Goal: Contribute content: Contribute content

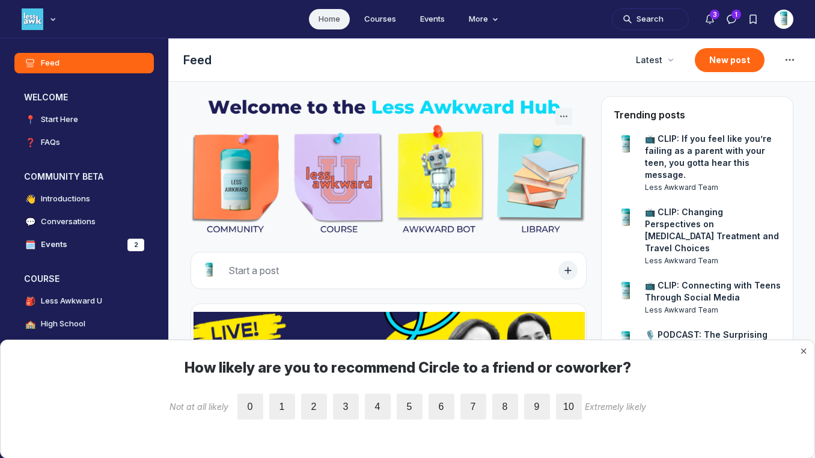
scroll to position [3220, 2302]
click at [710, 231] on div "📺 CLIP: Changing Perspectives on [MEDICAL_DATA] Treatment and Travel Choices Le…" at bounding box center [713, 236] width 136 height 60
click at [716, 58] on button "New post" at bounding box center [730, 60] width 70 height 24
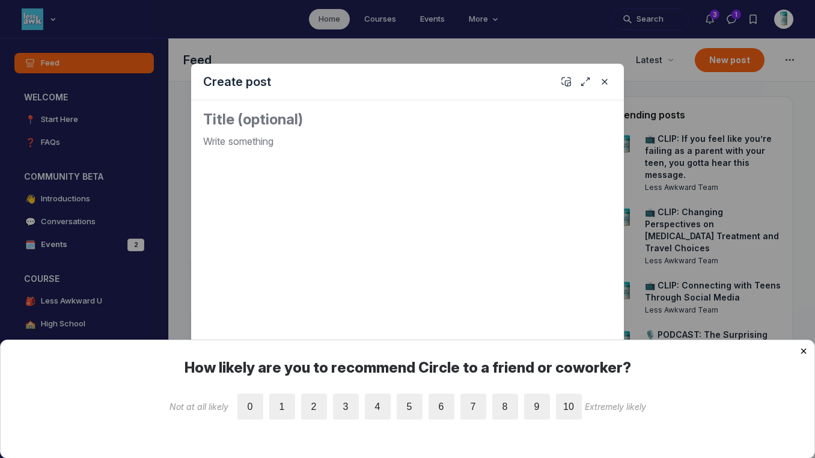
click at [802, 351] on button "×" at bounding box center [803, 351] width 7 height 12
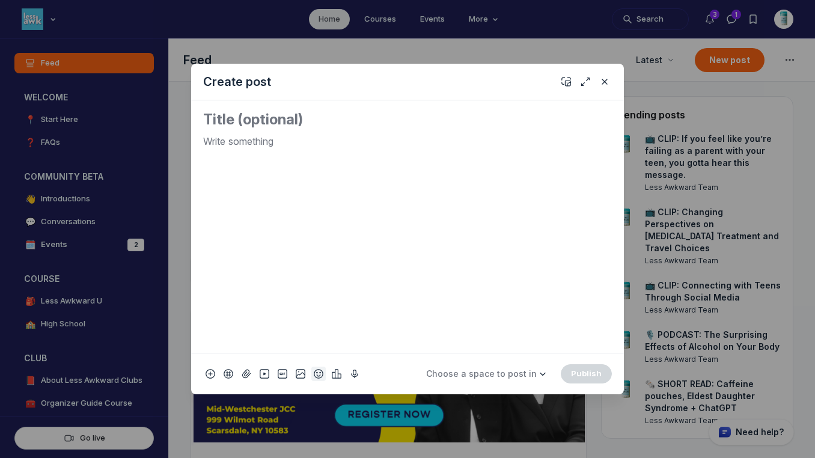
click at [320, 377] on use "Add emoji" at bounding box center [318, 374] width 8 height 8
type input "tv"
click at [334, 205] on span "📺" at bounding box center [332, 203] width 18 height 17
drag, startPoint x: 231, startPoint y: 148, endPoint x: 181, endPoint y: 141, distance: 50.4
click at [181, 141] on div "Create post 📺 Choose a space to post in WELCOME 📍 Start Here ❓ FAQs COMMUNITY B…" at bounding box center [231, 229] width 462 height 458
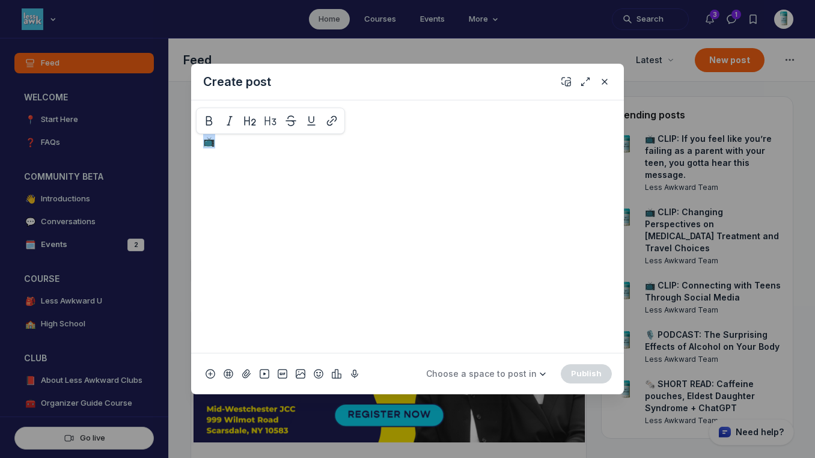
copy p "📺"
click at [222, 117] on textarea "Quick post modal" at bounding box center [407, 119] width 409 height 19
paste textarea "📺"
paste textarea "Understanding Teen Behavior: What Lies Beneath the Eye Rolls"
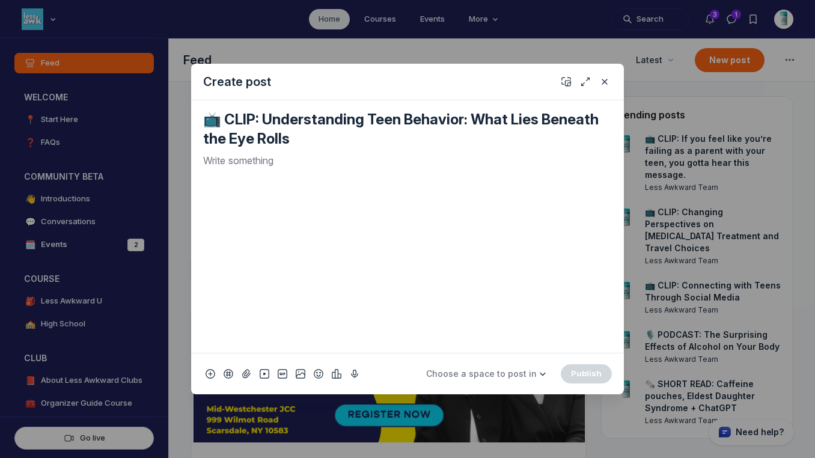
type textarea "📺 CLIP: Understanding Teen Behavior: What Lies Beneath the Eye Rolls"
click at [307, 165] on p "Quick post modal" at bounding box center [407, 160] width 409 height 14
click at [562, 82] on use "Add cover" at bounding box center [566, 82] width 8 height 8
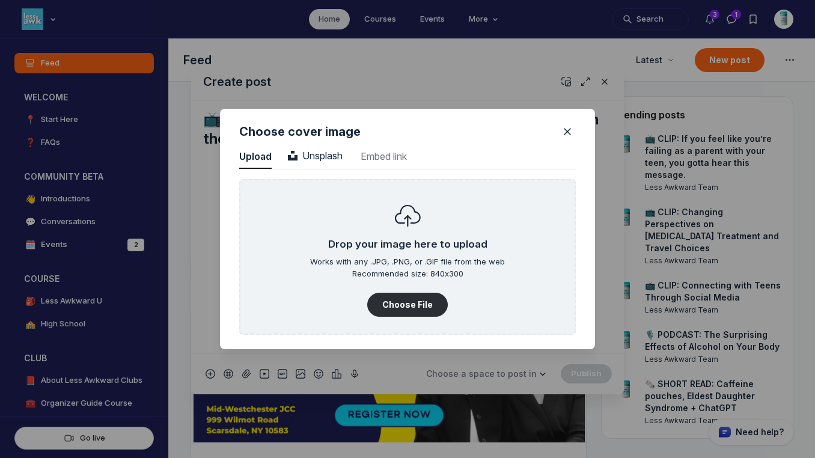
scroll to position [1624, 3059]
click at [319, 154] on span "Unsplash" at bounding box center [315, 156] width 55 height 12
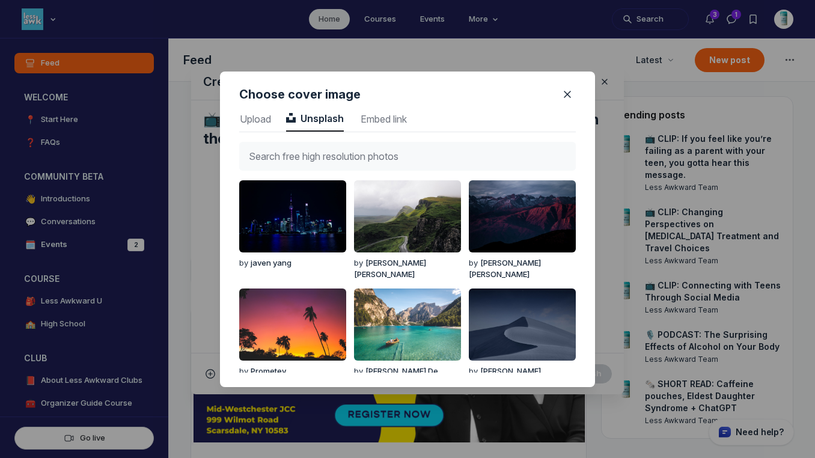
click at [317, 145] on input "text" at bounding box center [407, 156] width 337 height 29
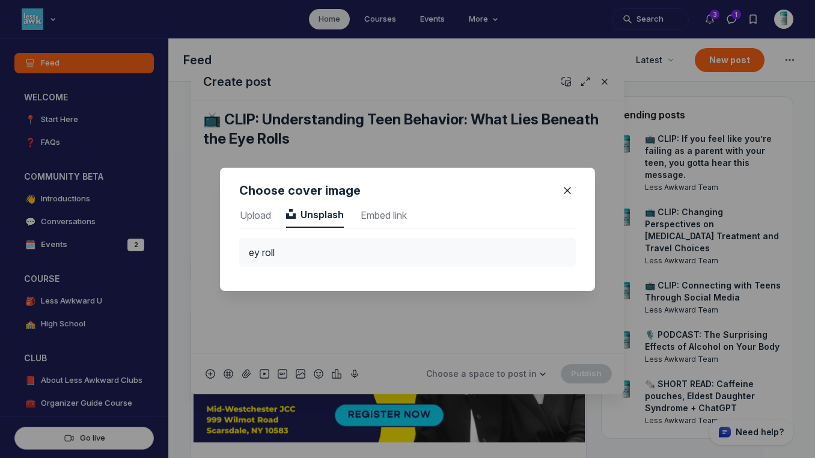
click at [258, 247] on input "ey roll" at bounding box center [407, 252] width 337 height 29
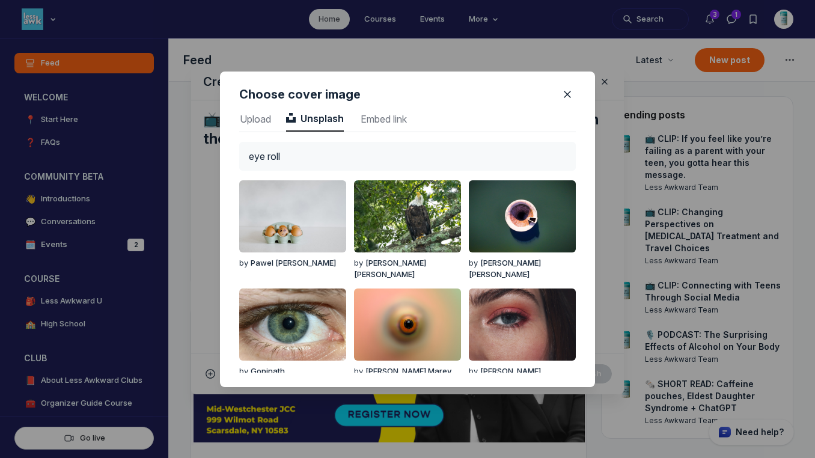
type input "eye roll"
click at [306, 257] on div "by [PERSON_NAME]" at bounding box center [292, 263] width 107 height 12
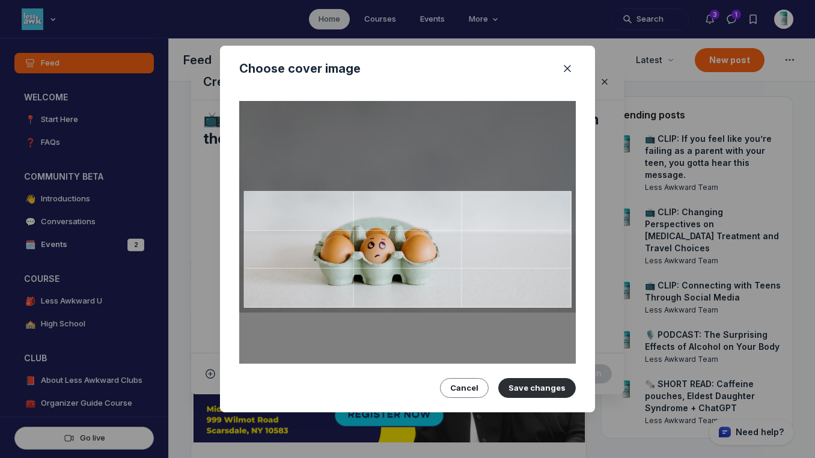
drag, startPoint x: 312, startPoint y: 254, endPoint x: 314, endPoint y: 206, distance: 48.7
click at [314, 206] on div at bounding box center [408, 249] width 328 height 117
click at [539, 390] on button "Save changes" at bounding box center [537, 387] width 78 height 19
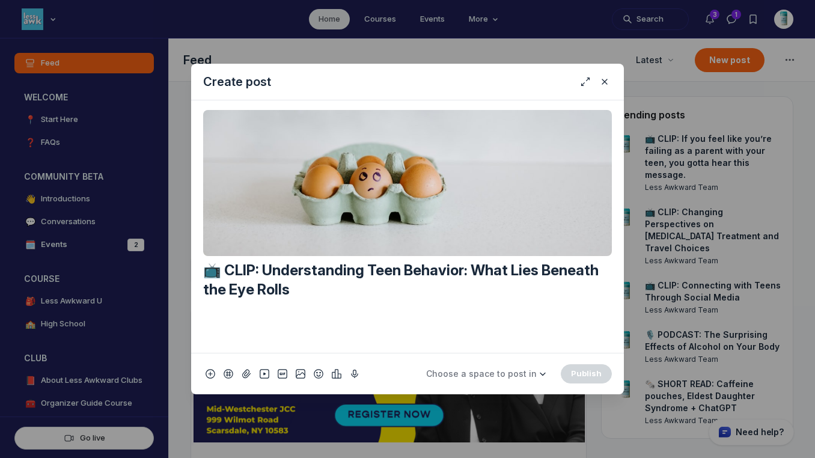
scroll to position [427, 0]
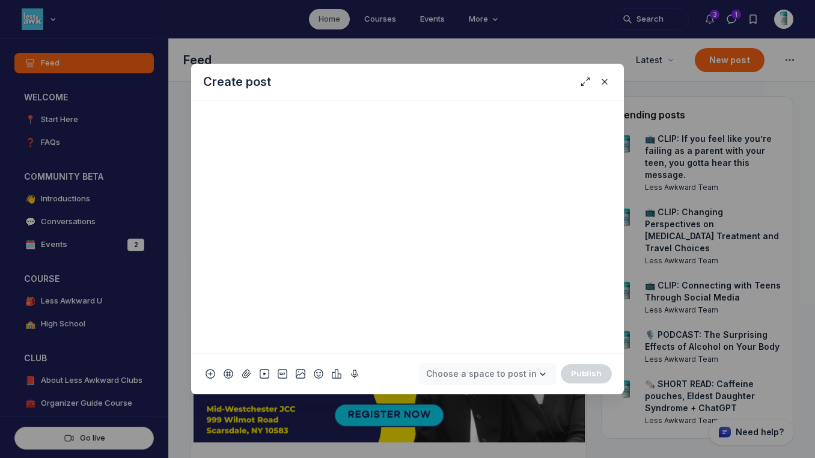
click at [515, 378] on span "Choose a space to post in" at bounding box center [481, 373] width 111 height 10
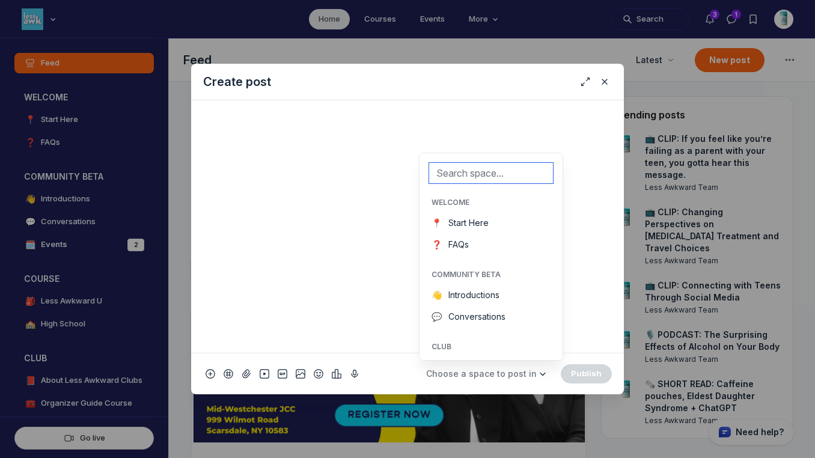
scroll to position [296, 0]
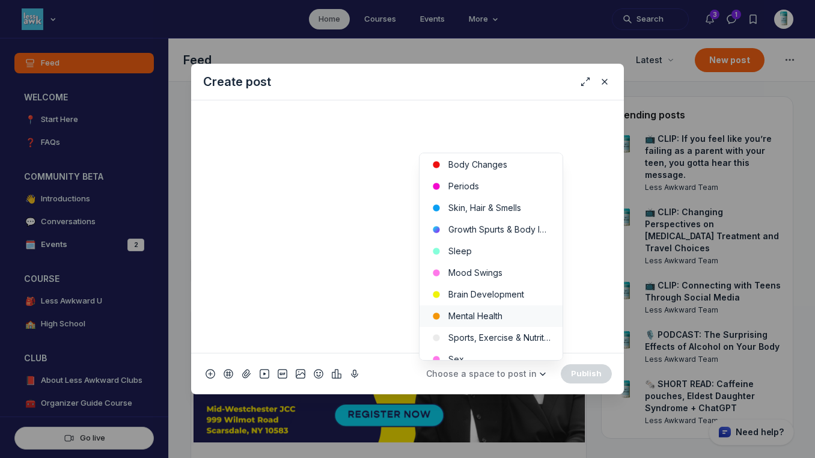
click at [512, 316] on button "Mental Health" at bounding box center [491, 316] width 143 height 22
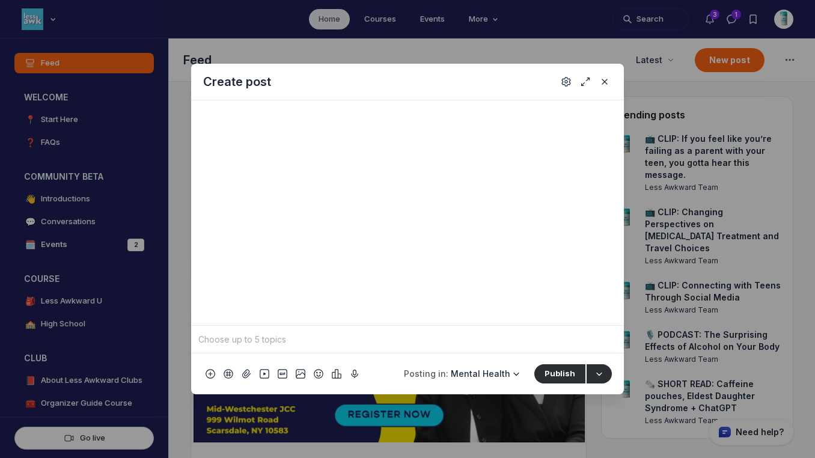
click at [474, 338] on input "Quick post modal" at bounding box center [407, 340] width 423 height 18
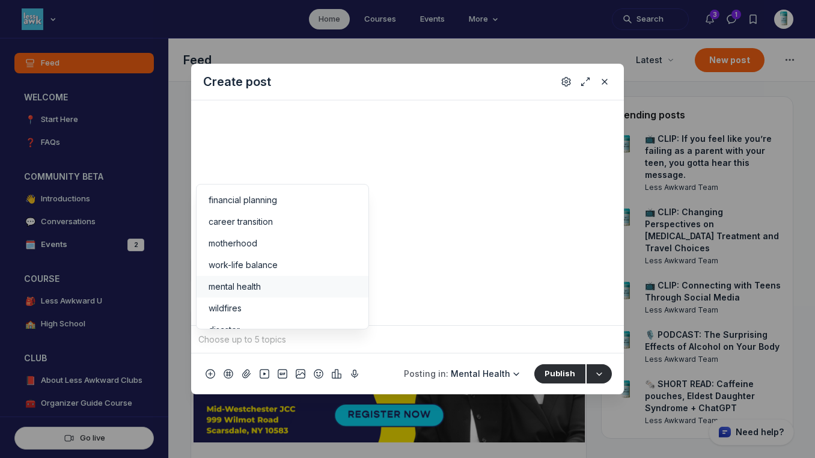
click at [271, 277] on li "mental health" at bounding box center [283, 287] width 172 height 22
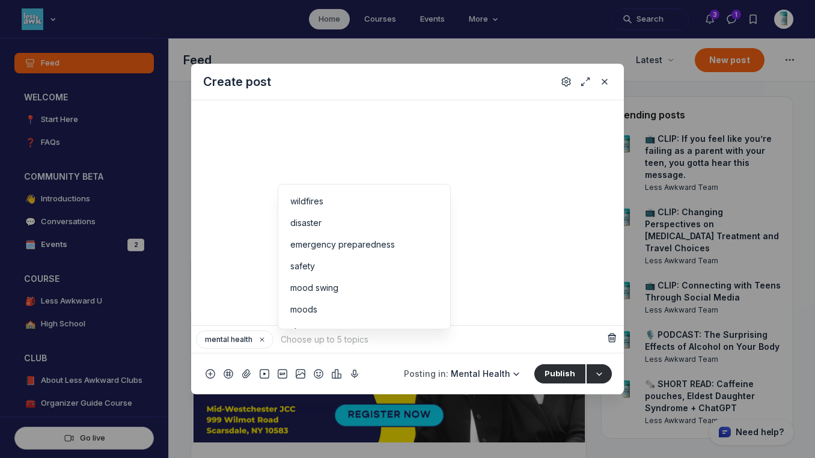
scroll to position [149, 0]
click at [434, 273] on li "stress" at bounding box center [364, 268] width 172 height 22
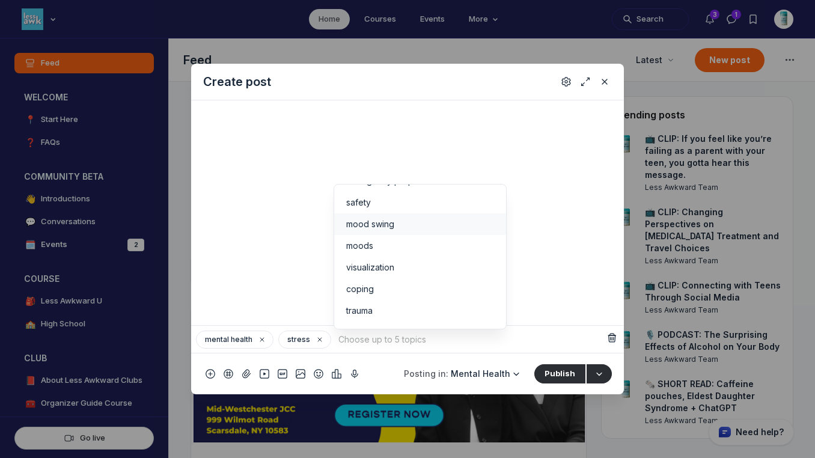
click at [380, 223] on span "mood swing" at bounding box center [370, 224] width 48 height 12
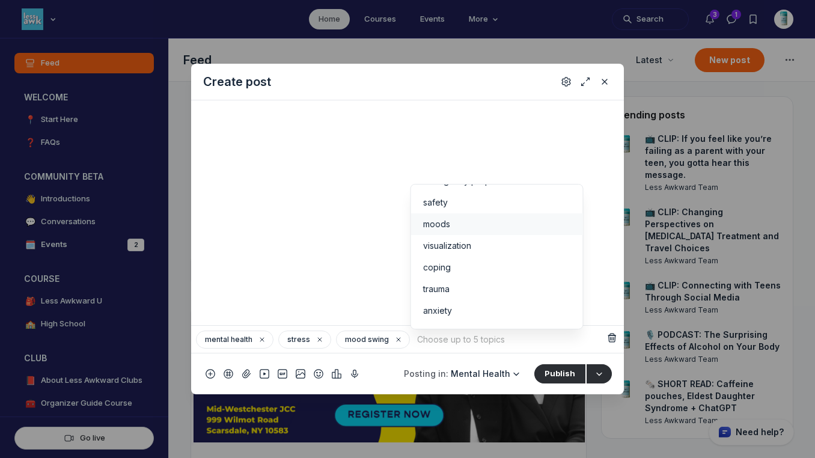
click at [456, 227] on div "moods" at bounding box center [497, 224] width 148 height 12
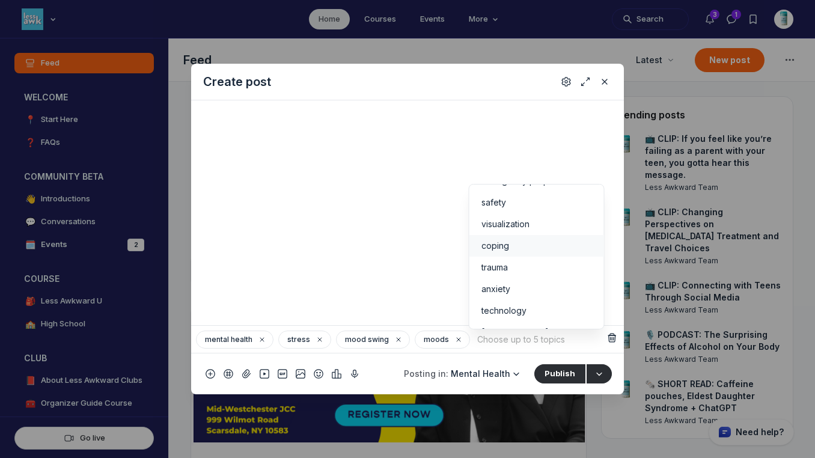
click at [494, 251] on span "coping" at bounding box center [495, 246] width 28 height 12
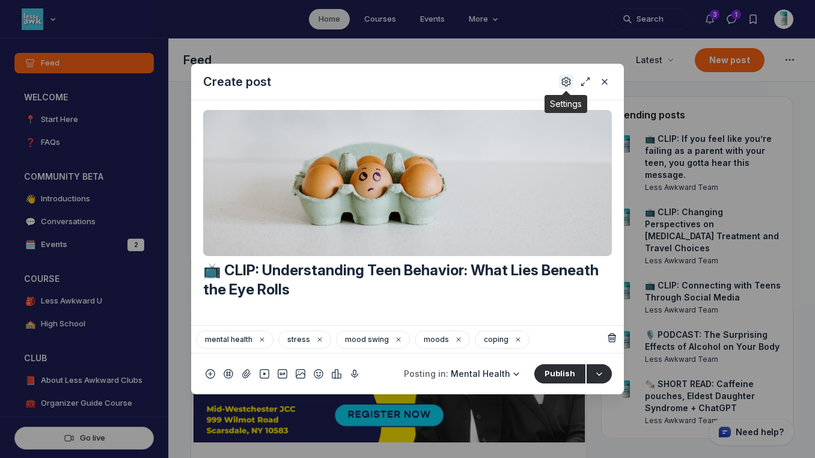
click at [564, 80] on icon "Settings" at bounding box center [566, 82] width 10 height 12
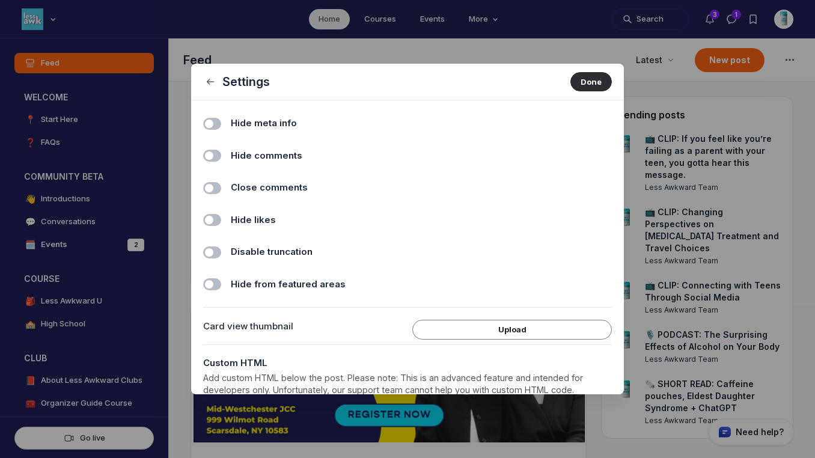
click at [267, 155] on span "Hide comments" at bounding box center [267, 156] width 72 height 14
click at [0, 0] on input "Hide comments" at bounding box center [0, 0] width 0 height 0
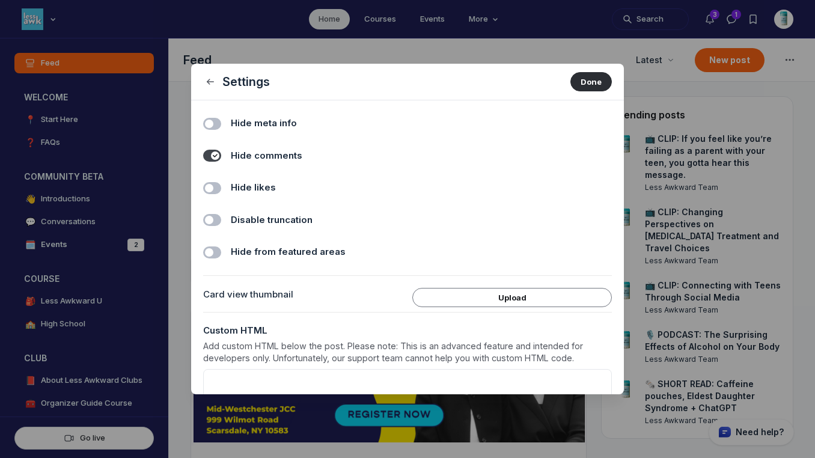
click at [259, 188] on span "Hide likes" at bounding box center [253, 188] width 45 height 14
click at [0, 0] on input "Hide likes" at bounding box center [0, 0] width 0 height 0
click at [584, 85] on button "Done" at bounding box center [590, 81] width 41 height 19
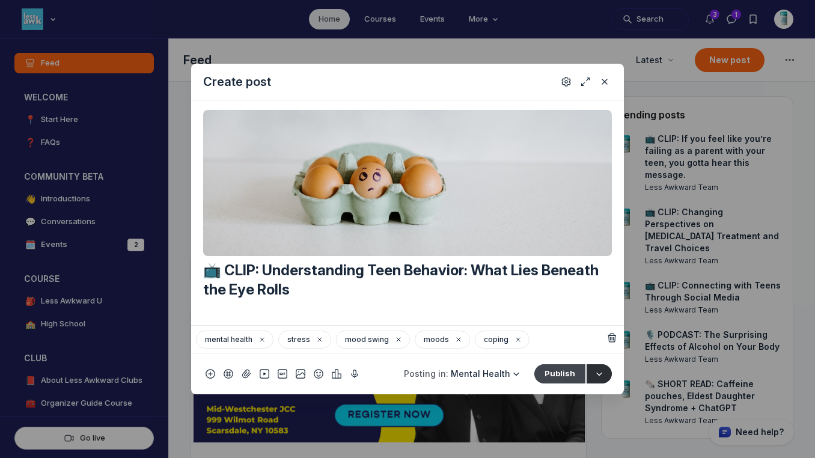
click at [557, 373] on button "Publish" at bounding box center [559, 373] width 51 height 19
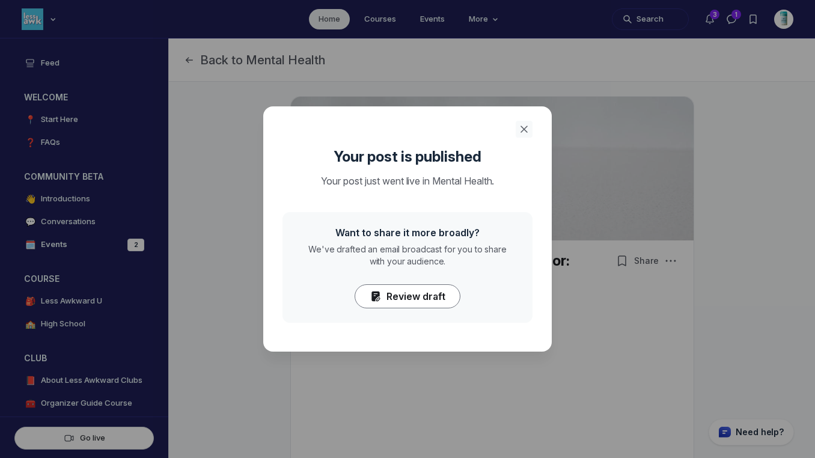
click at [525, 126] on icon "Close" at bounding box center [524, 129] width 12 height 12
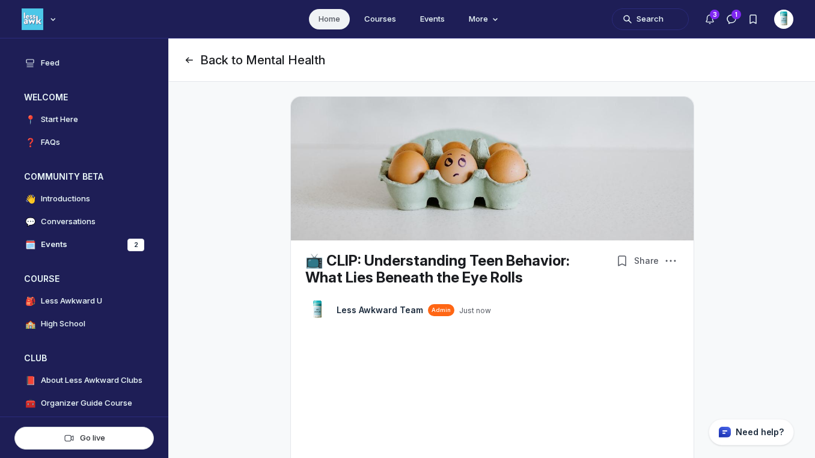
click at [245, 63] on button "Back to Mental Health" at bounding box center [254, 60] width 142 height 17
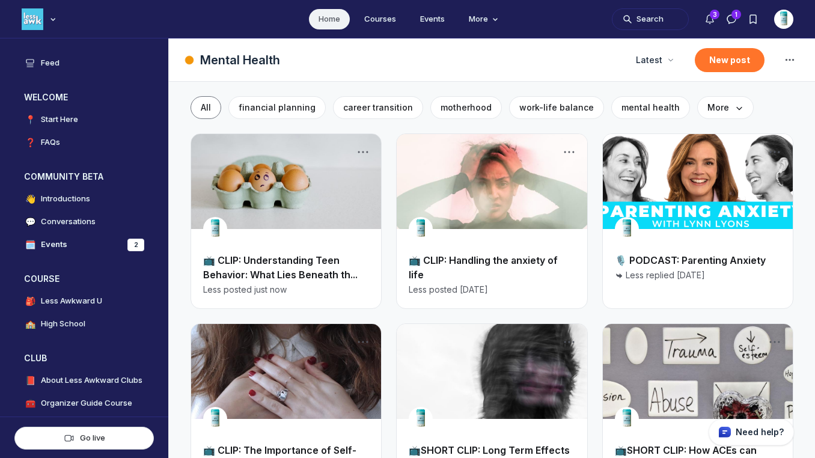
click at [719, 62] on button "New post" at bounding box center [730, 60] width 70 height 24
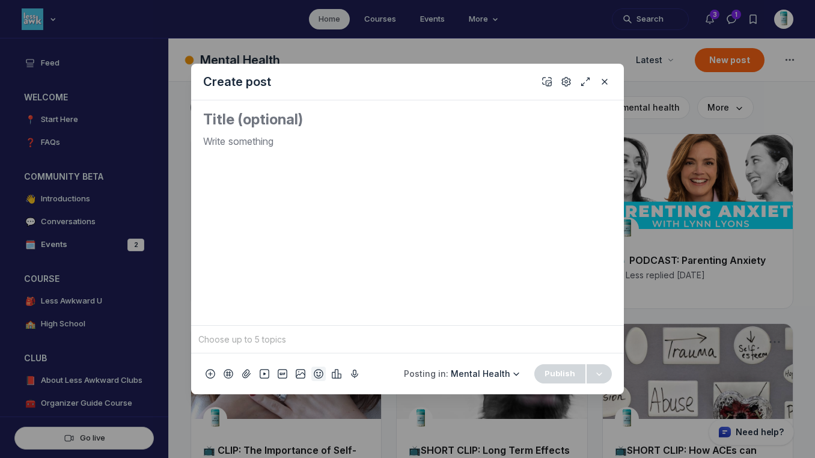
click at [319, 371] on icon "Add emoji" at bounding box center [319, 374] width 10 height 12
type input "tv"
click at [329, 206] on span "📺" at bounding box center [332, 203] width 18 height 17
drag, startPoint x: 245, startPoint y: 145, endPoint x: 182, endPoint y: 128, distance: 65.5
click at [182, 128] on div "Create post 📺 To pick up a draggable item, press the space bar. While dragging,…" at bounding box center [231, 229] width 462 height 458
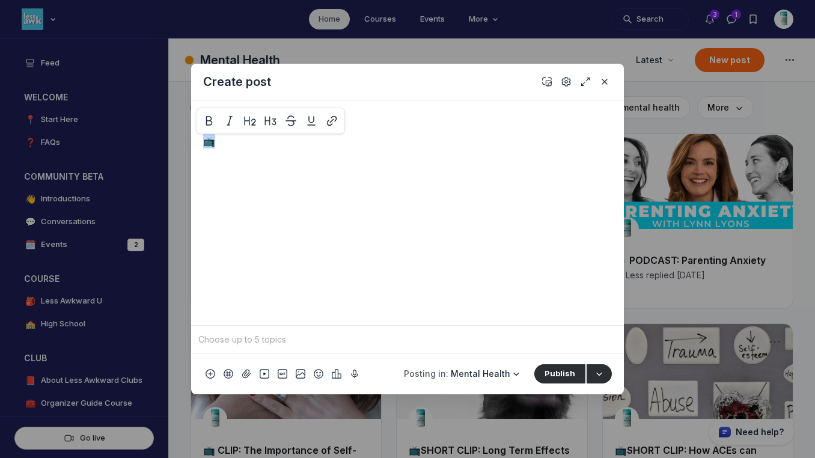
copy p "📺"
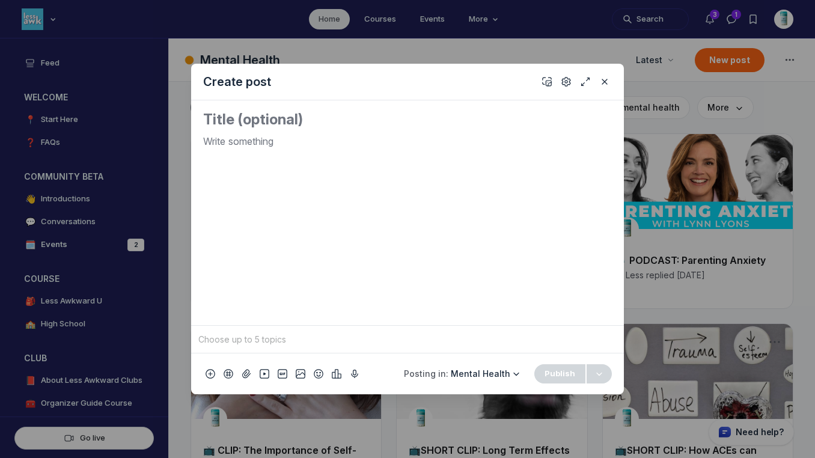
click at [207, 121] on textarea "Quick post modal" at bounding box center [407, 119] width 409 height 19
paste textarea "📺"
paste textarea "Boost Your Immunity This [MEDICAL_DATA]"
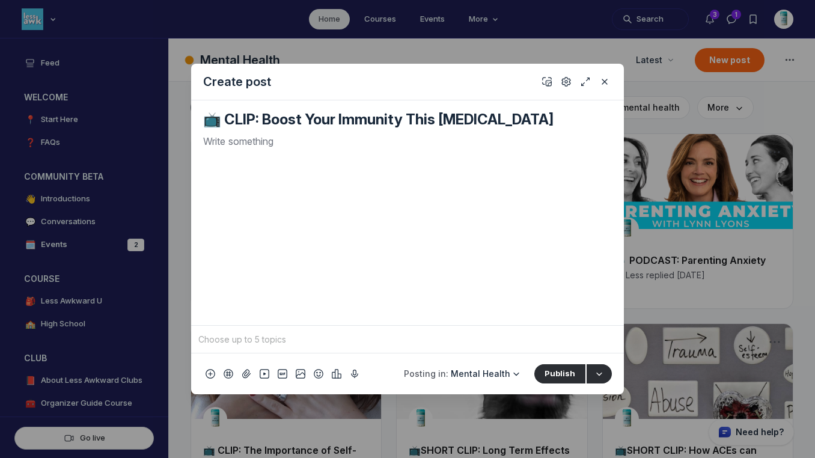
type textarea "📺 CLIP: Boost Your Immunity This [MEDICAL_DATA]"
click at [452, 140] on p "Quick post modal" at bounding box center [407, 141] width 409 height 14
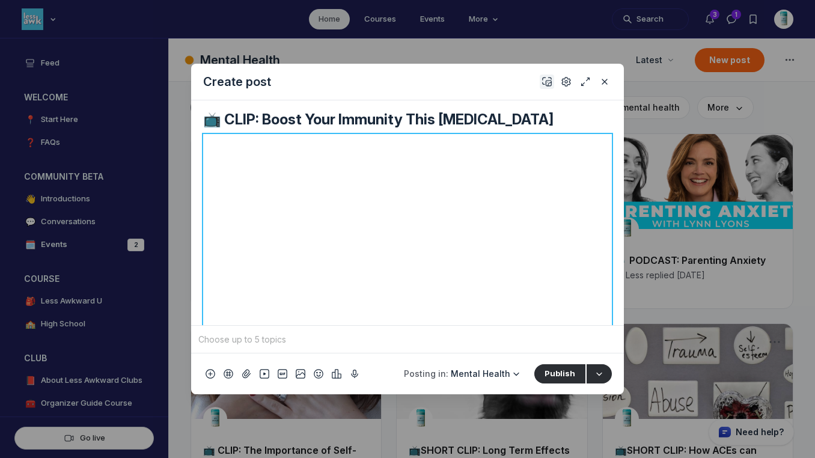
click at [547, 81] on icon "Add cover" at bounding box center [547, 82] width 10 height 12
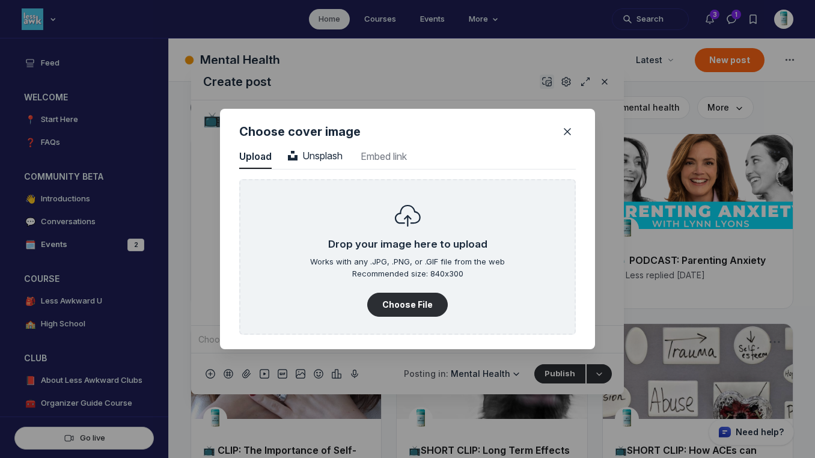
scroll to position [1624, 3059]
click at [320, 151] on span "Unsplash" at bounding box center [315, 156] width 55 height 12
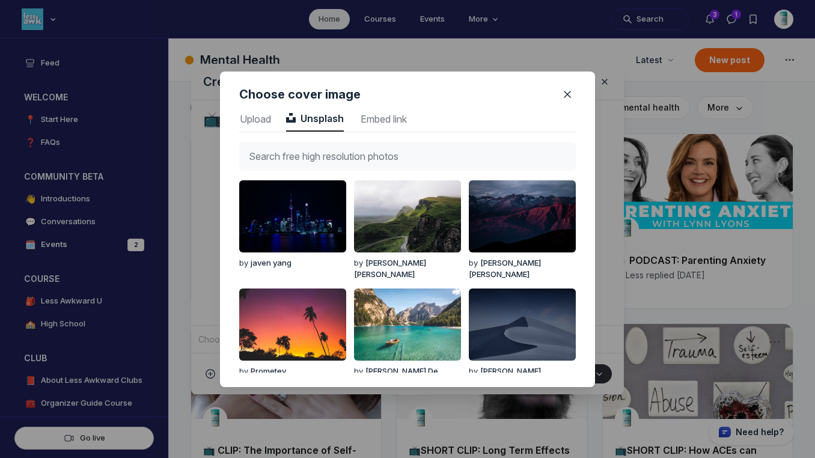
click at [320, 151] on input "text" at bounding box center [407, 156] width 337 height 29
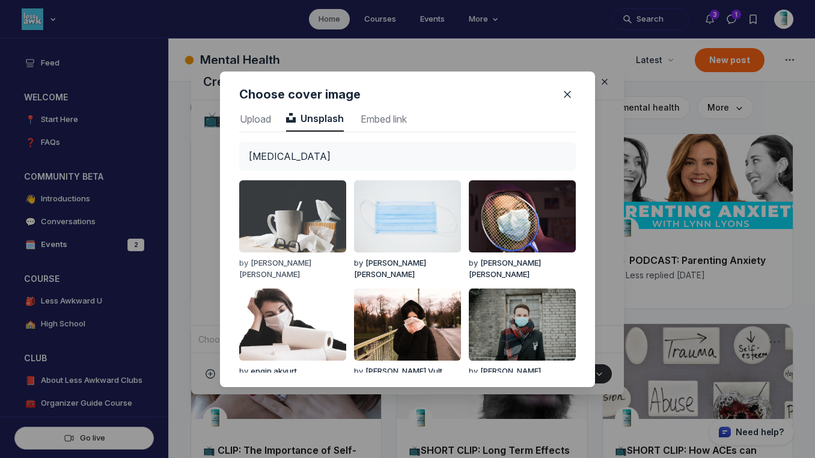
type input "[MEDICAL_DATA]"
click at [295, 215] on img "button" at bounding box center [292, 216] width 107 height 72
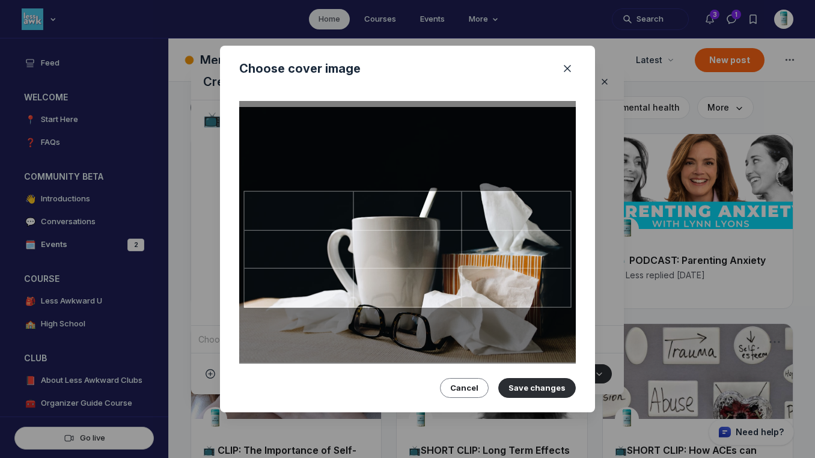
drag, startPoint x: 347, startPoint y: 249, endPoint x: 346, endPoint y: 235, distance: 14.4
click at [346, 235] on div at bounding box center [408, 249] width 328 height 117
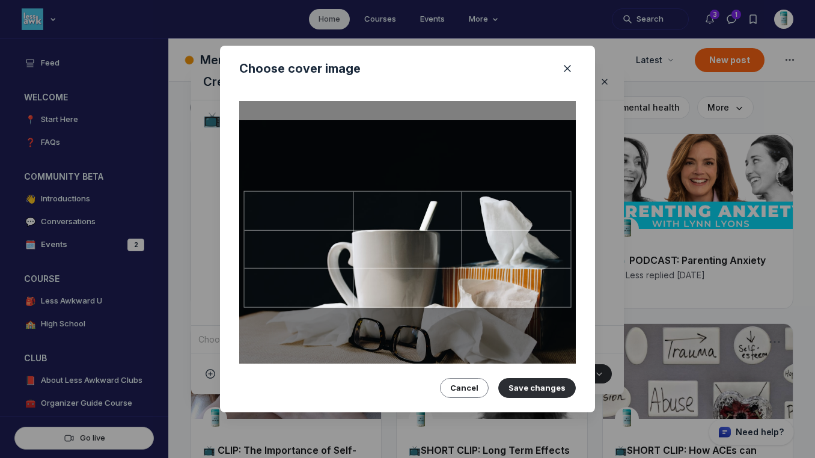
drag, startPoint x: 461, startPoint y: 238, endPoint x: 462, endPoint y: 251, distance: 13.3
click at [462, 251] on div at bounding box center [408, 249] width 328 height 117
click at [545, 385] on button "Save changes" at bounding box center [537, 387] width 78 height 19
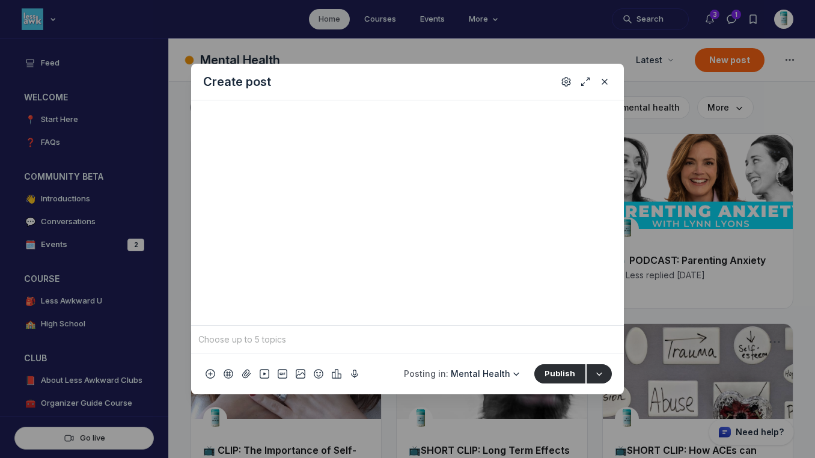
scroll to position [436, 0]
click at [547, 340] on input "Quick post modal" at bounding box center [407, 340] width 423 height 18
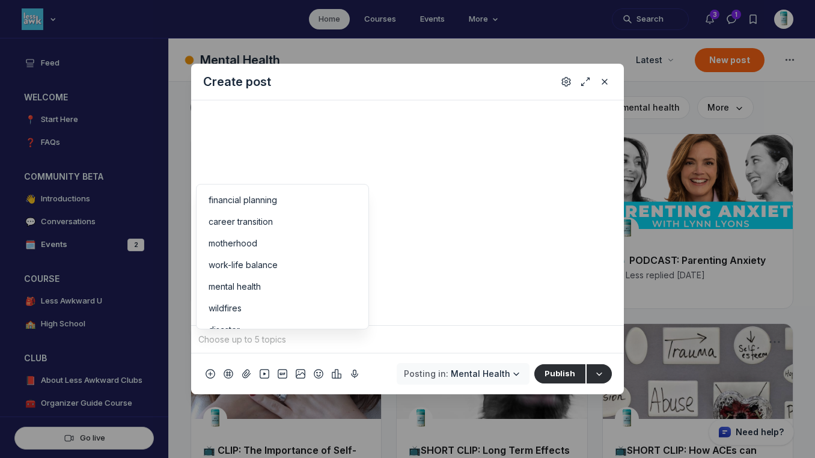
click at [498, 378] on span "Mental Health" at bounding box center [481, 373] width 60 height 10
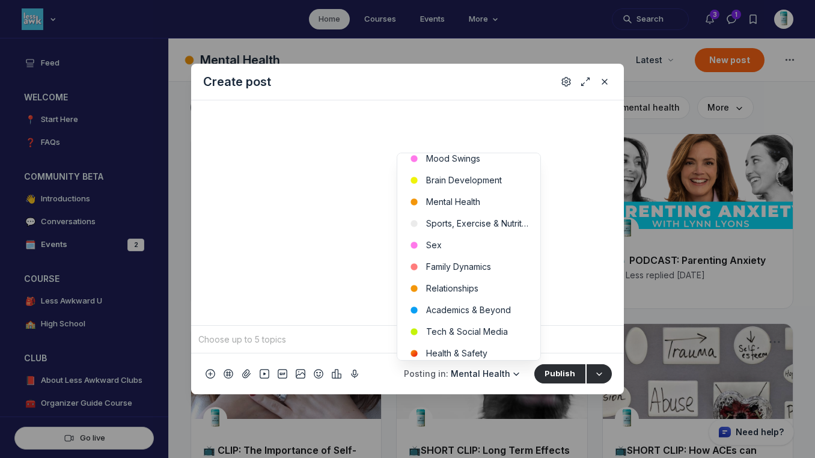
scroll to position [449, 0]
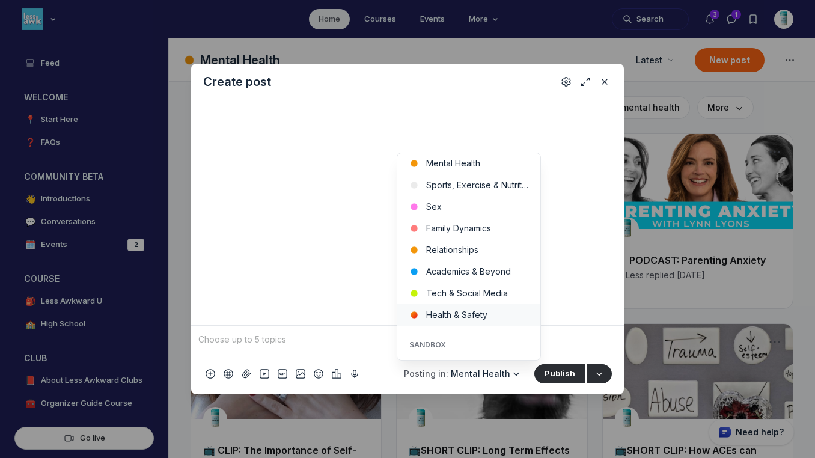
click at [478, 314] on button "Health & Safety" at bounding box center [468, 315] width 143 height 22
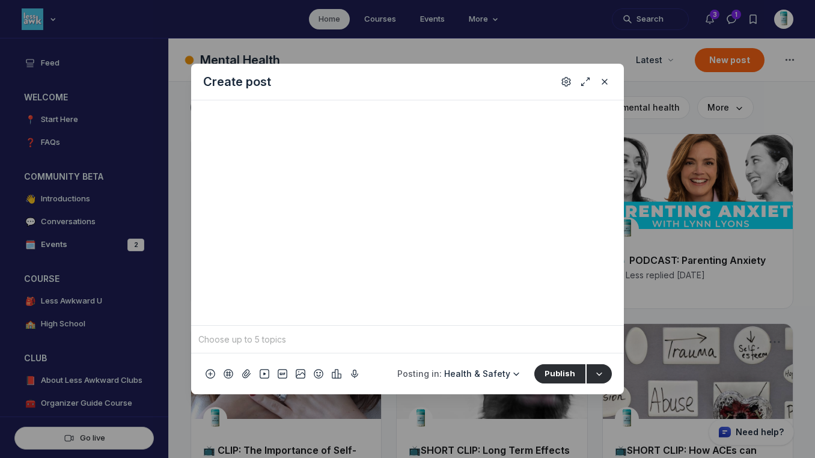
click at [500, 336] on input "Quick post modal" at bounding box center [407, 340] width 423 height 18
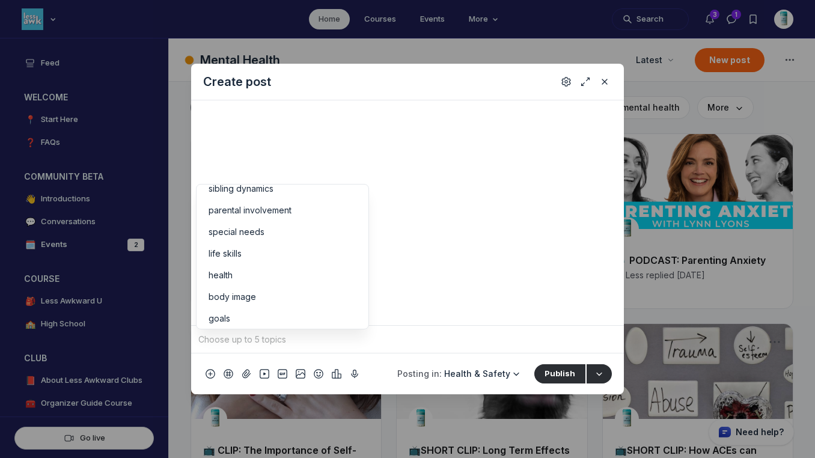
scroll to position [126, 0]
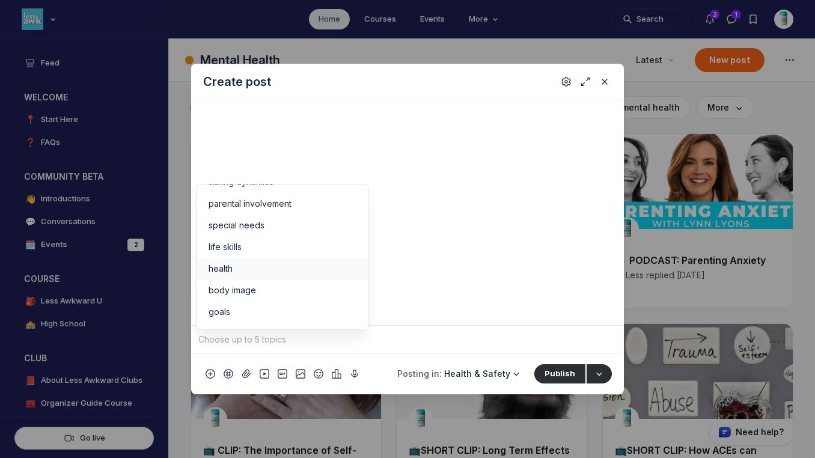
click at [302, 263] on div "health" at bounding box center [283, 269] width 148 height 12
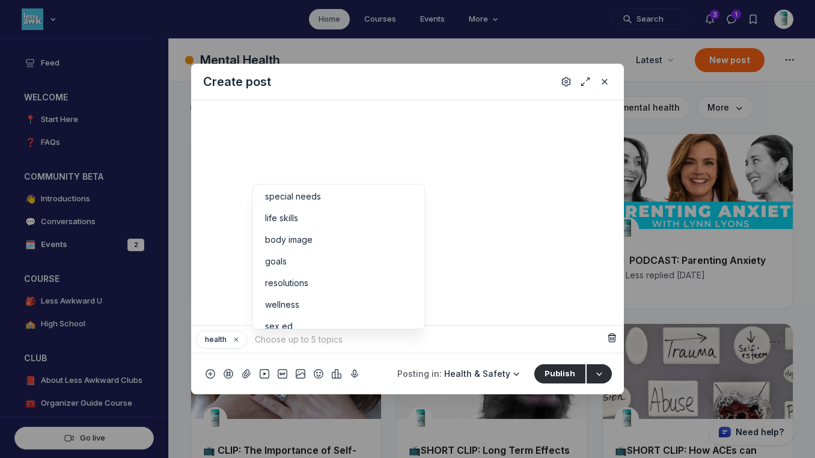
scroll to position [187, 0]
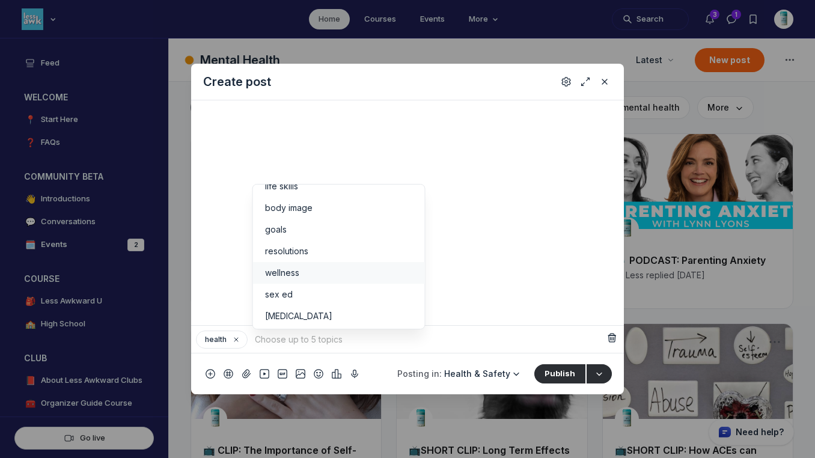
click at [362, 275] on div "wellness" at bounding box center [339, 273] width 148 height 12
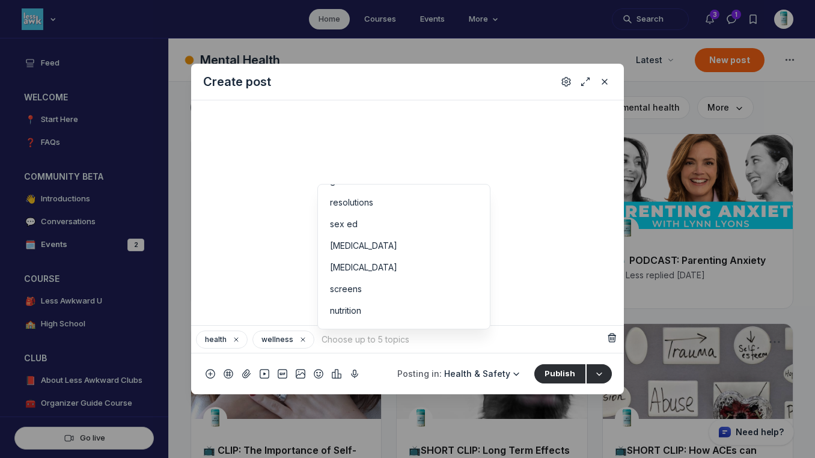
scroll to position [255, 0]
click at [453, 320] on li "vaccines" at bounding box center [404, 313] width 172 height 22
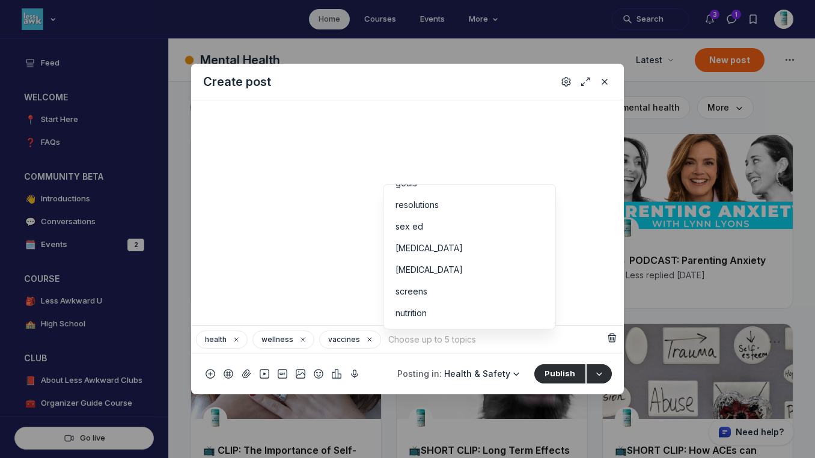
scroll to position [0, 0]
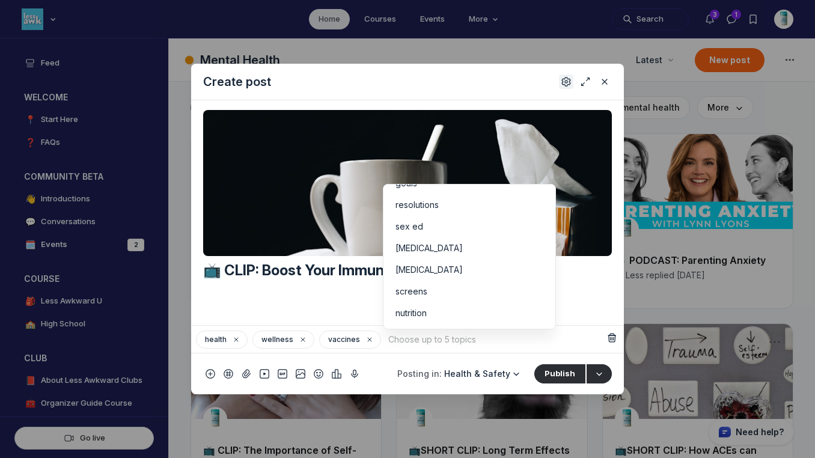
click at [565, 81] on icon "Settings" at bounding box center [566, 82] width 10 height 12
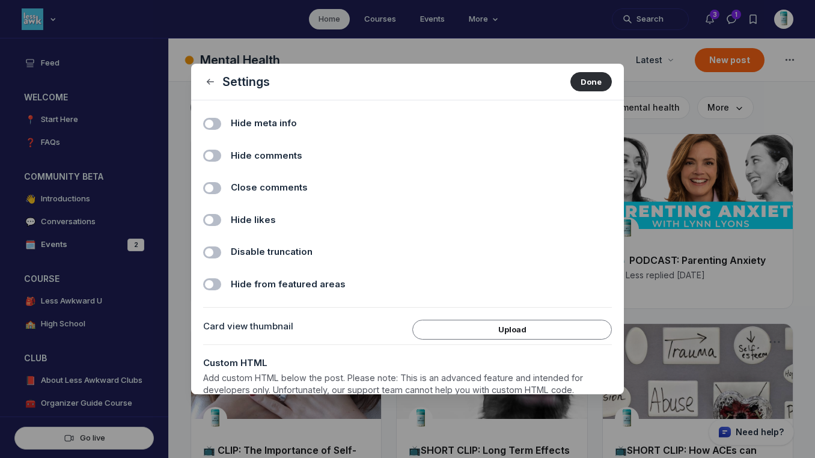
click at [261, 159] on span "Hide comments" at bounding box center [267, 156] width 72 height 14
click at [0, 0] on input "Hide comments" at bounding box center [0, 0] width 0 height 0
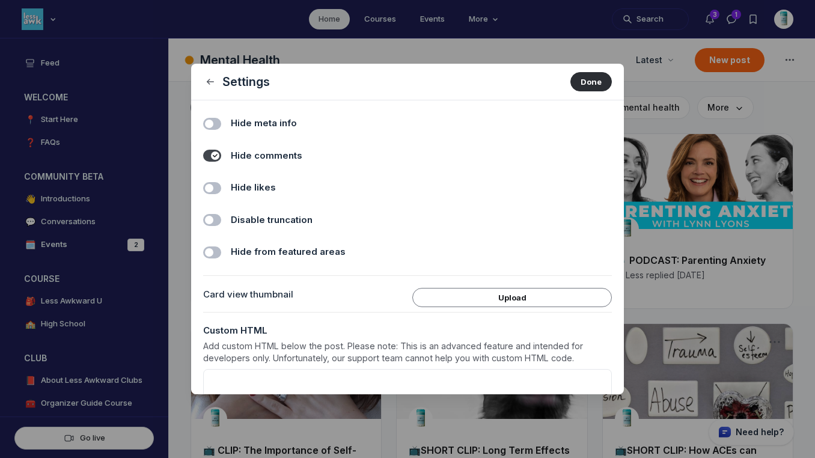
click at [260, 188] on span "Hide likes" at bounding box center [253, 188] width 45 height 14
click at [0, 0] on input "Hide likes" at bounding box center [0, 0] width 0 height 0
click at [573, 92] on div "Settings Done" at bounding box center [407, 82] width 433 height 37
click at [579, 79] on button "Done" at bounding box center [590, 81] width 41 height 19
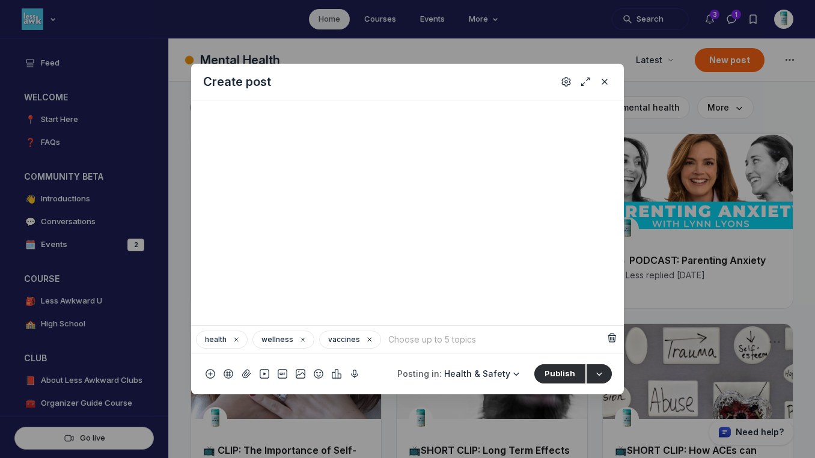
scroll to position [436, 0]
click at [551, 374] on button "Publish" at bounding box center [559, 373] width 51 height 19
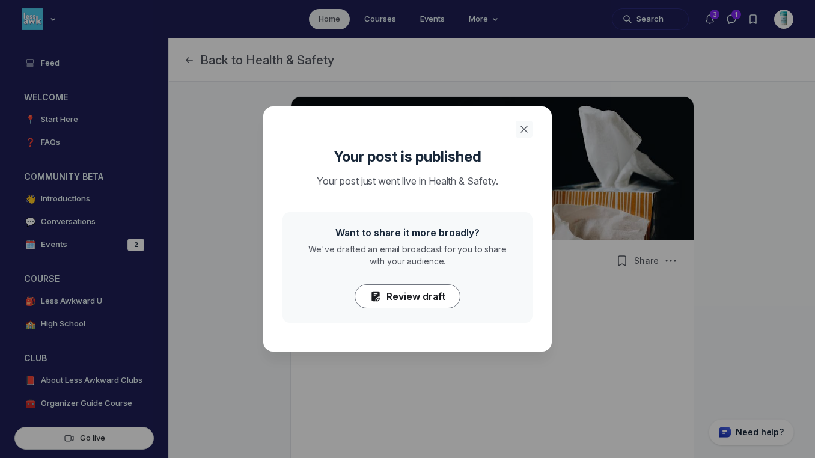
click at [518, 133] on icon "Close" at bounding box center [524, 129] width 12 height 12
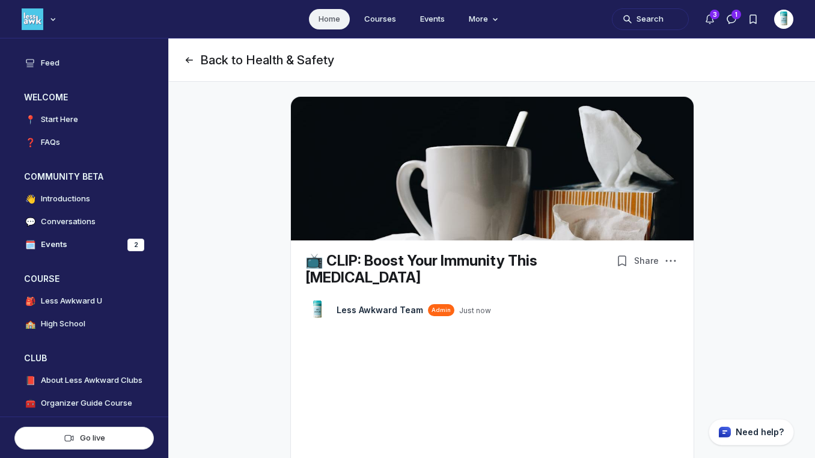
click at [193, 62] on icon "Page Header" at bounding box center [189, 60] width 12 height 12
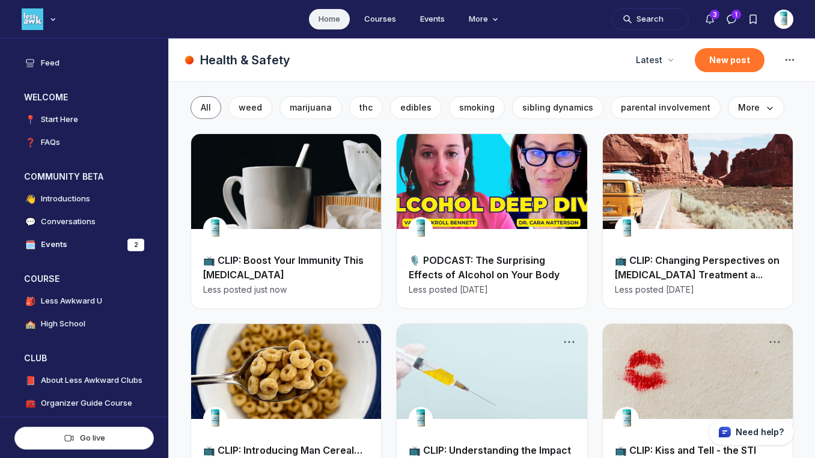
click at [715, 60] on button "New post" at bounding box center [730, 60] width 70 height 24
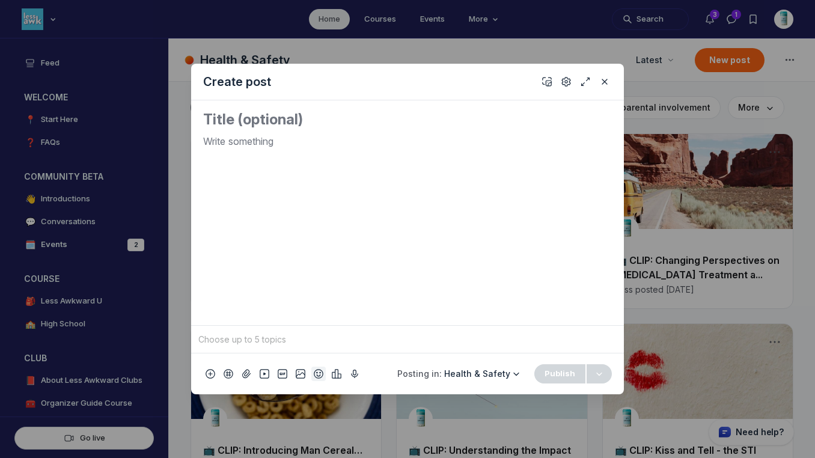
click at [317, 371] on icon "Add emoji" at bounding box center [319, 374] width 10 height 12
type input "tv"
click at [340, 200] on div "📺" at bounding box center [333, 203] width 22 height 22
drag, startPoint x: 251, startPoint y: 145, endPoint x: 165, endPoint y: 127, distance: 87.7
click at [165, 127] on div "Create post 📺 To pick up a draggable item, press the space bar. While dragging,…" at bounding box center [231, 229] width 462 height 458
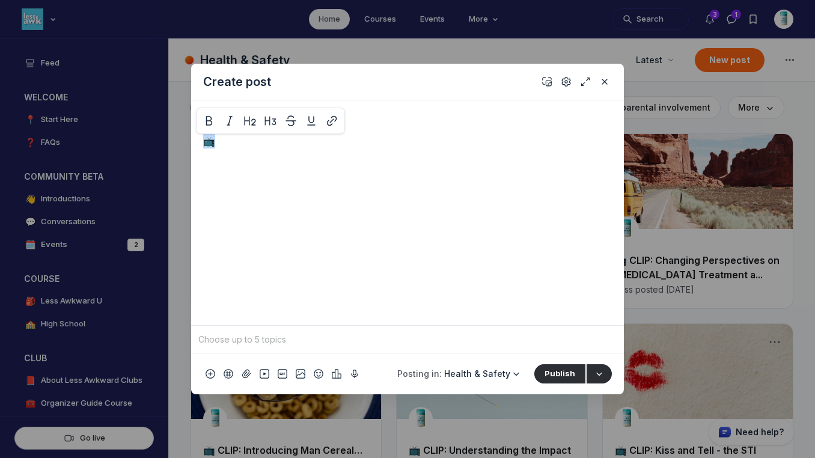
copy p "📺"
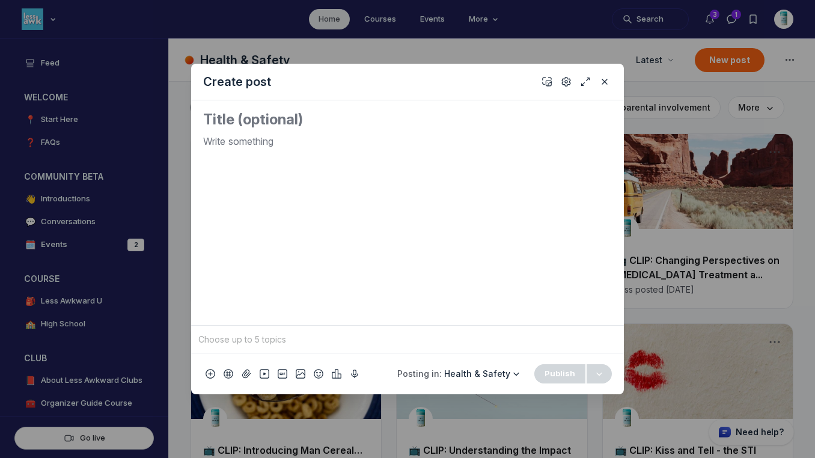
click at [225, 117] on textarea "Quick post modal" at bounding box center [407, 119] width 409 height 19
paste textarea "📺"
paste textarea "Connecting with Teens Through Social Media"
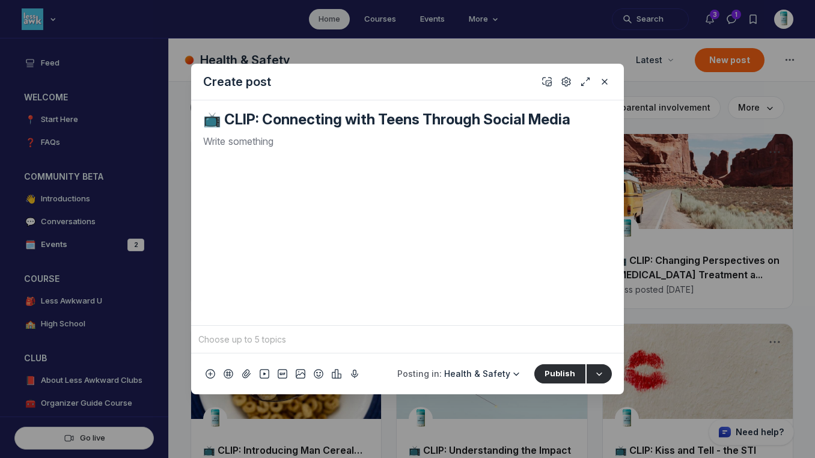
type textarea "📺 CLIP: Connecting with Teens Through Social Media"
click at [392, 147] on p "Quick post modal" at bounding box center [407, 141] width 409 height 14
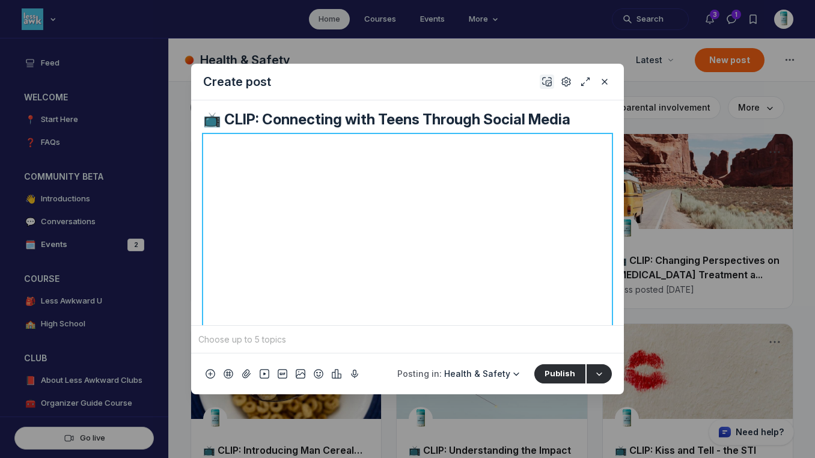
click at [543, 78] on icon "Add cover" at bounding box center [547, 82] width 10 height 12
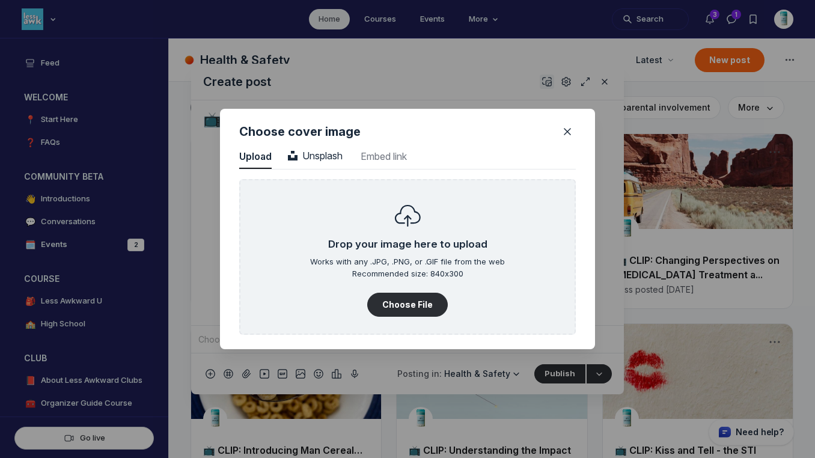
scroll to position [1624, 3059]
click at [304, 158] on button "Unsplash Unsplash" at bounding box center [315, 157] width 58 height 24
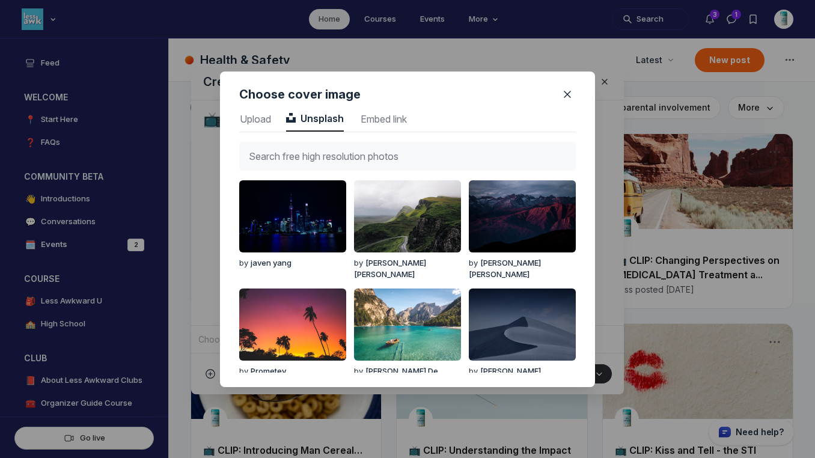
click at [307, 159] on input "text" at bounding box center [407, 156] width 337 height 29
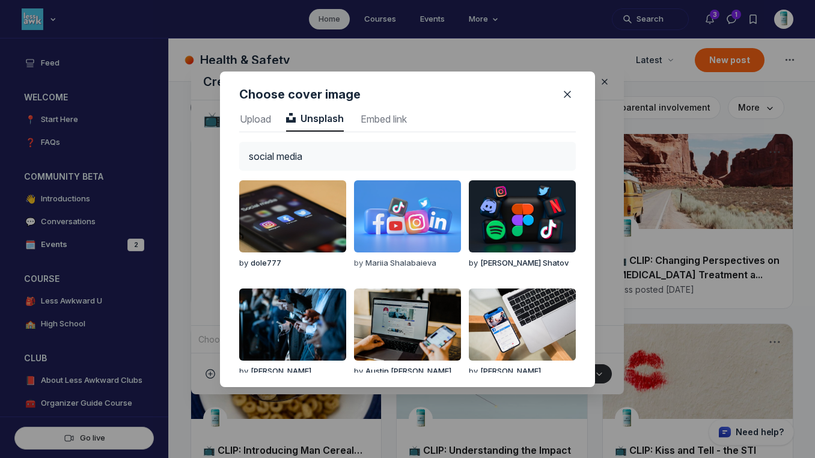
type input "social media"
click at [426, 212] on img "button" at bounding box center [407, 216] width 107 height 72
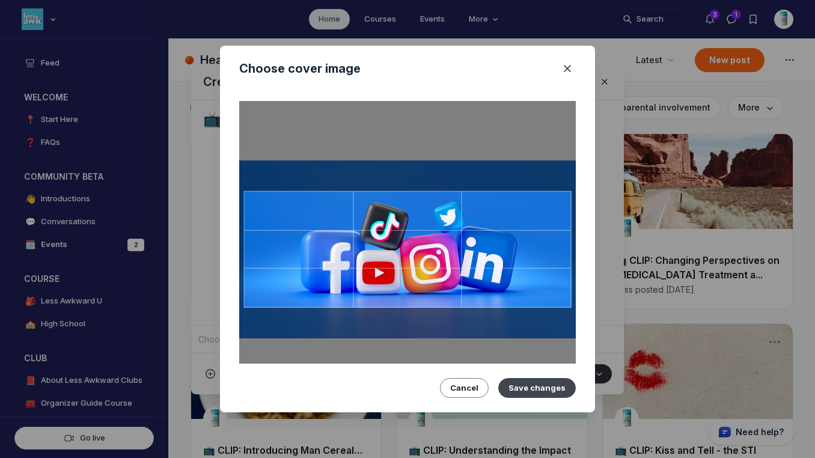
click at [528, 382] on button "Save changes" at bounding box center [537, 387] width 78 height 19
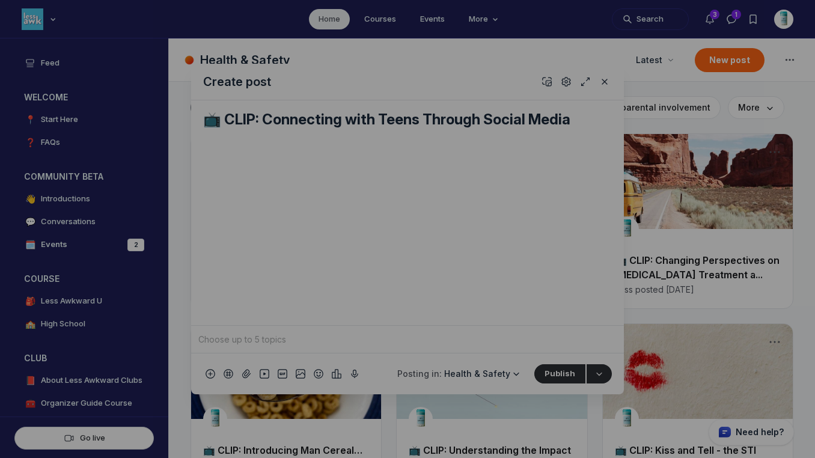
scroll to position [0, 0]
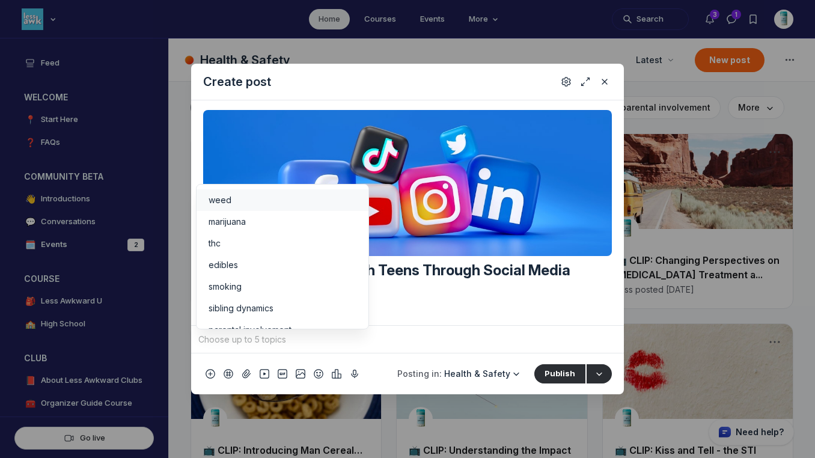
click at [533, 338] on input "Quick post modal" at bounding box center [407, 340] width 423 height 18
click at [485, 370] on span "Health & Safety" at bounding box center [477, 373] width 66 height 10
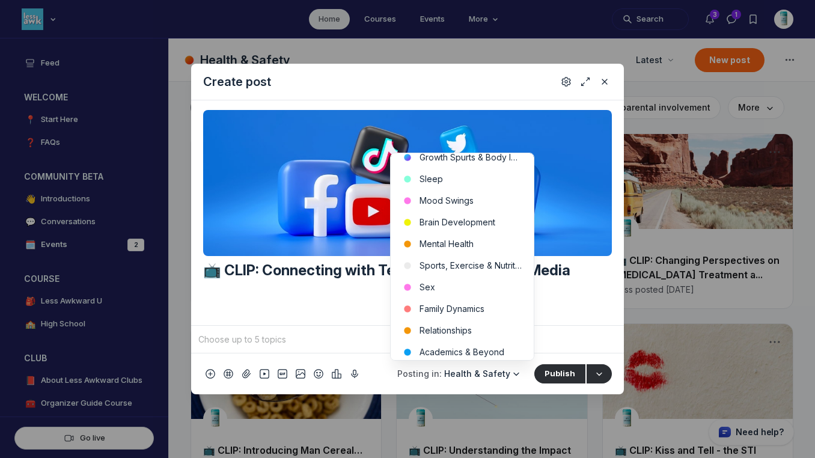
scroll to position [423, 0]
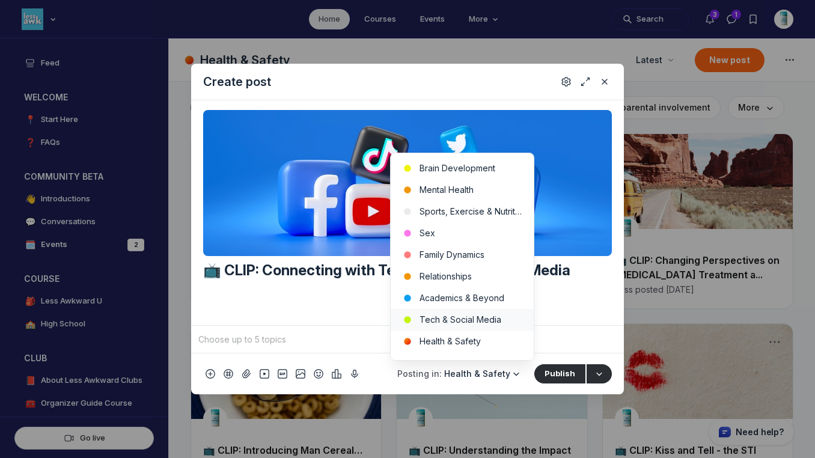
click at [496, 312] on button "Tech & Social Media" at bounding box center [462, 320] width 143 height 22
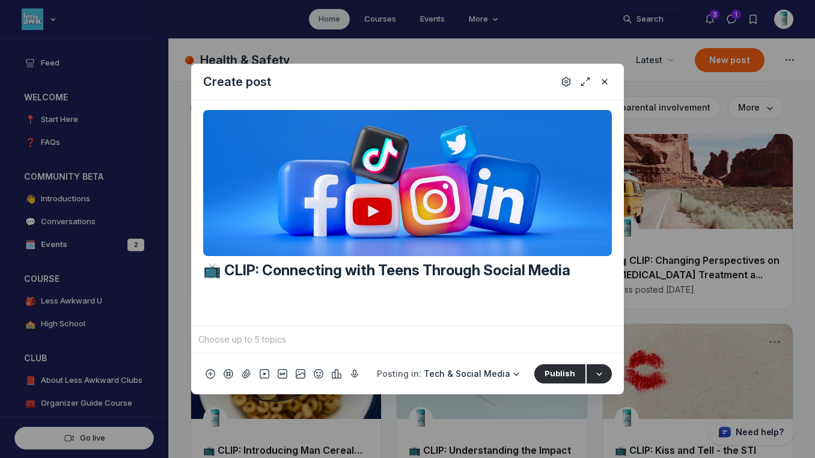
click at [437, 344] on input "Quick post modal" at bounding box center [407, 340] width 423 height 18
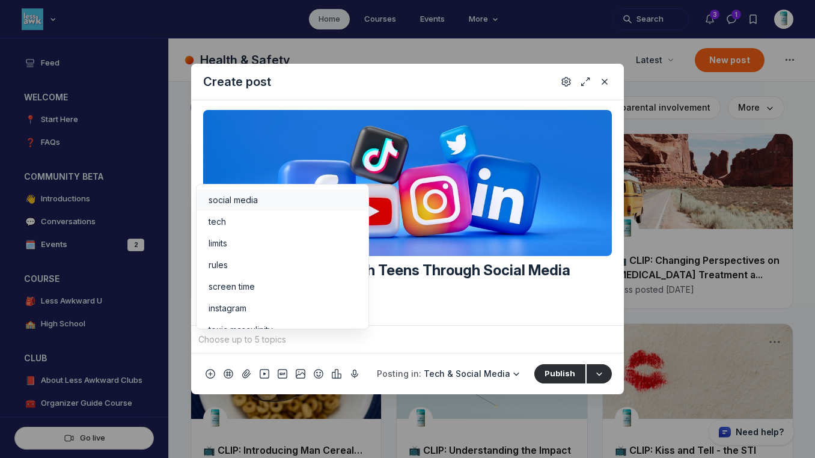
click at [233, 196] on span "social media" at bounding box center [233, 200] width 49 height 12
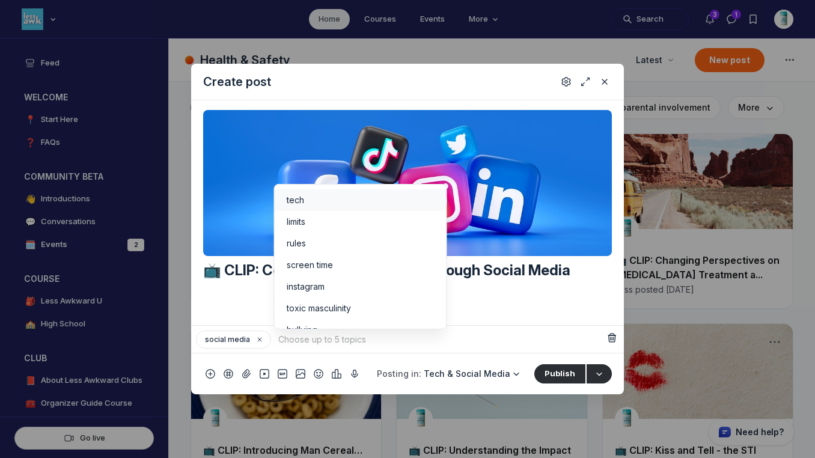
click at [288, 200] on span "tech" at bounding box center [295, 200] width 17 height 12
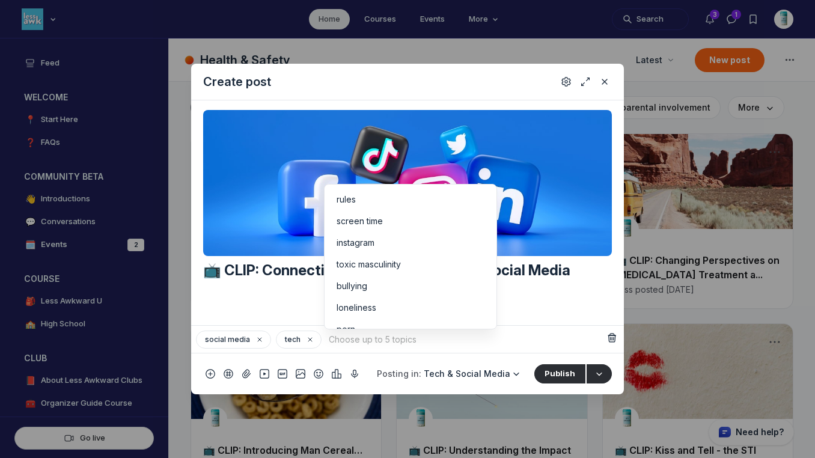
scroll to position [0, 0]
click at [373, 244] on span "screen time" at bounding box center [360, 243] width 46 height 12
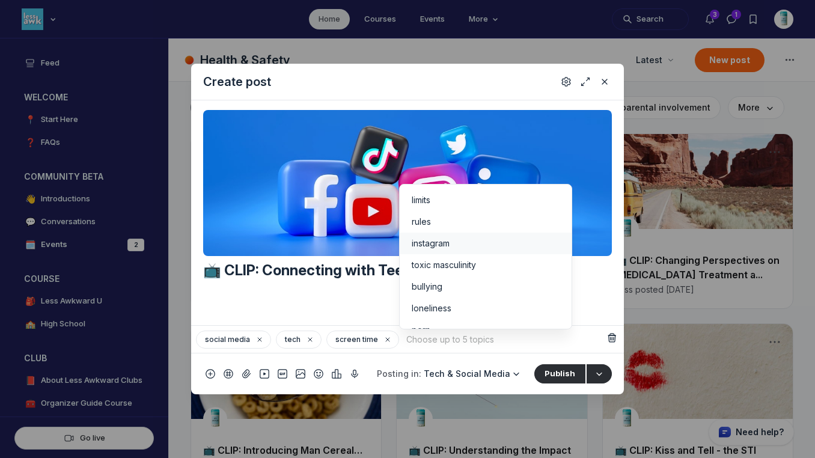
click at [440, 246] on span "instagram" at bounding box center [431, 243] width 38 height 12
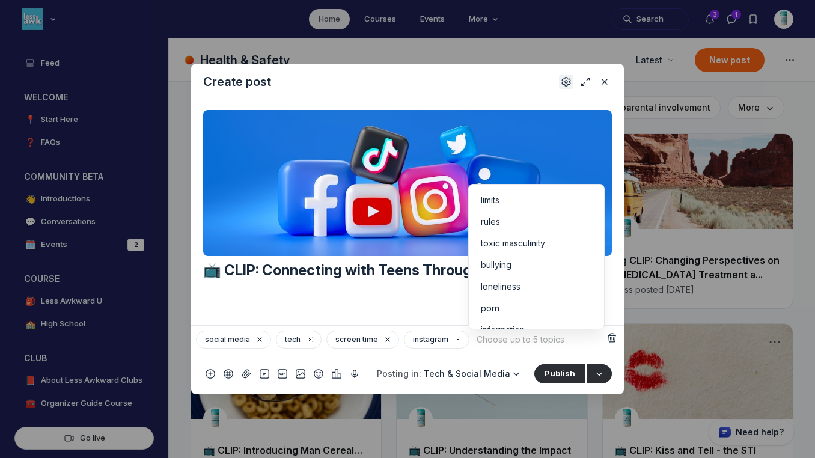
click at [564, 84] on icon "Settings" at bounding box center [566, 82] width 10 height 12
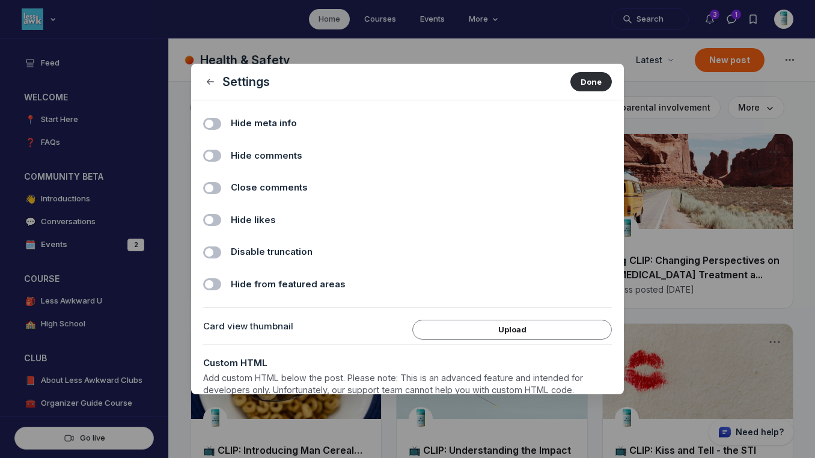
click at [291, 157] on span "Hide comments" at bounding box center [267, 156] width 72 height 14
click at [0, 0] on input "Hide comments" at bounding box center [0, 0] width 0 height 0
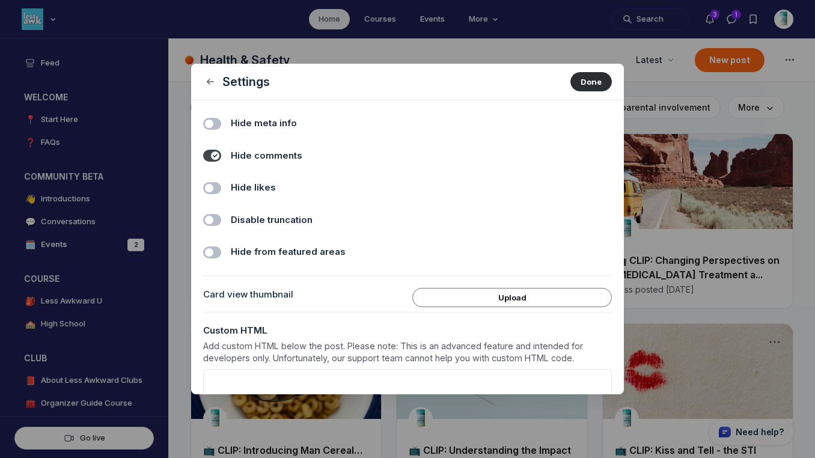
click at [292, 183] on label "Hide likes" at bounding box center [421, 188] width 381 height 14
click at [0, 0] on input "Hide likes" at bounding box center [0, 0] width 0 height 0
click at [583, 90] on button "Done" at bounding box center [590, 81] width 41 height 19
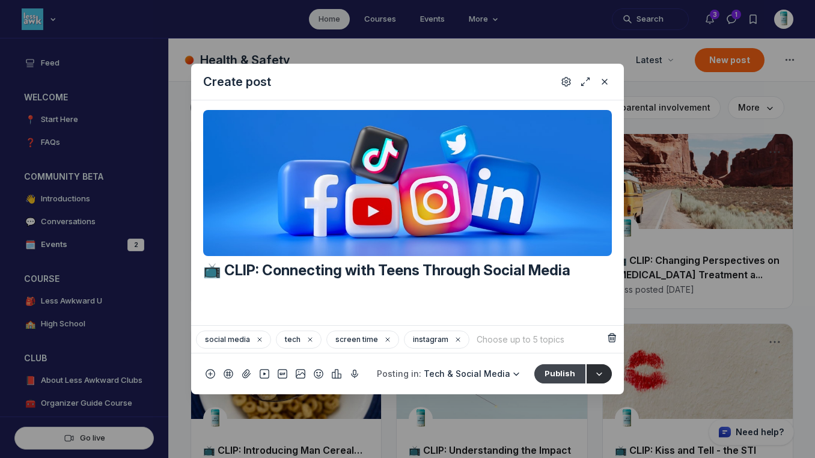
click at [561, 379] on button "Publish" at bounding box center [559, 373] width 51 height 19
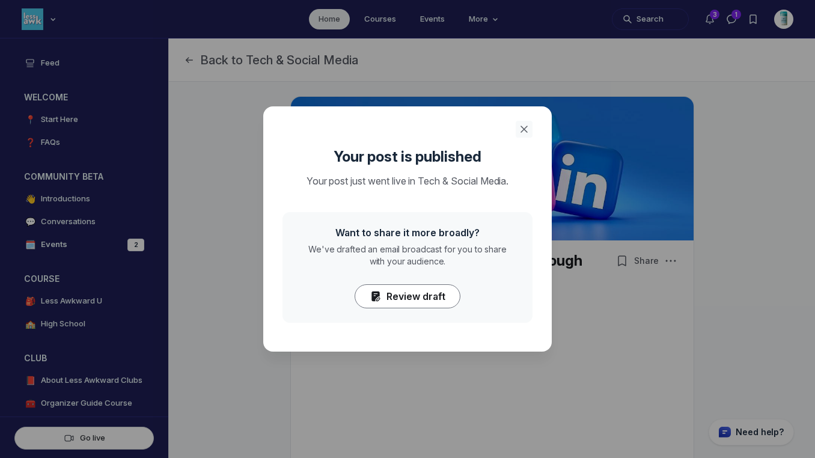
click at [522, 128] on icon "Close" at bounding box center [524, 129] width 12 height 12
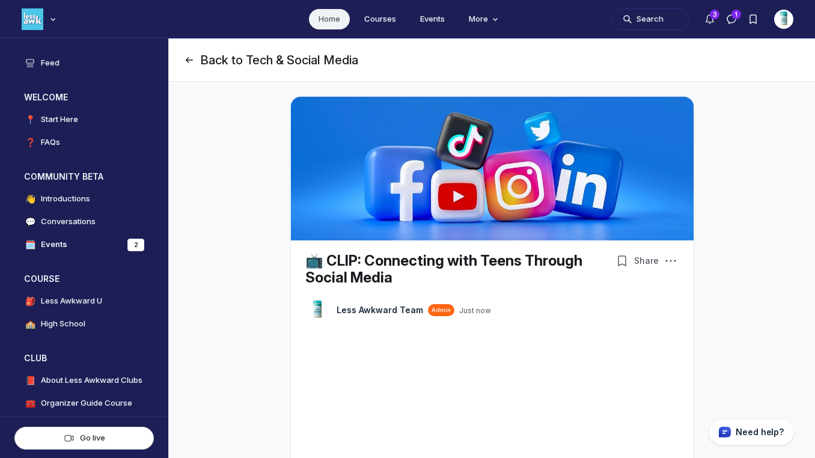
click at [188, 58] on use "Page Header" at bounding box center [189, 60] width 7 height 5
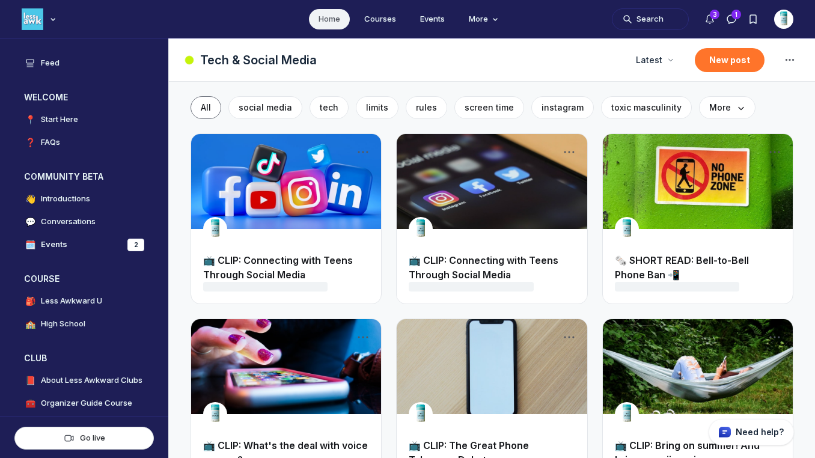
click at [738, 62] on button "New post" at bounding box center [730, 60] width 70 height 24
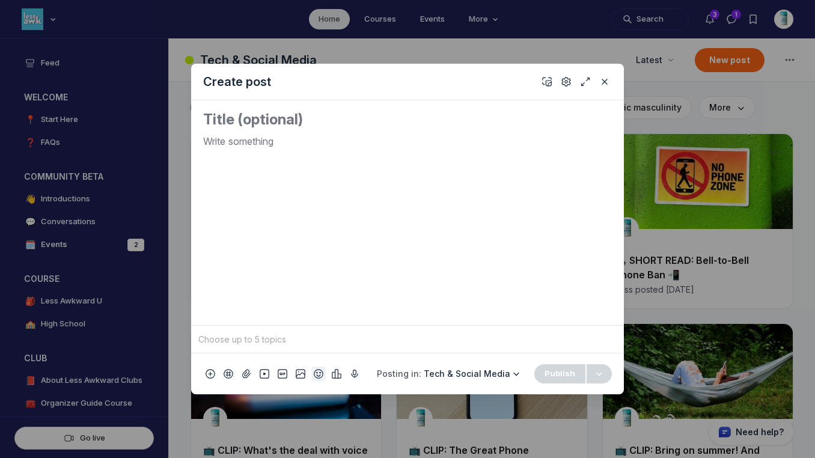
click at [316, 371] on icon "Add emoji" at bounding box center [319, 374] width 10 height 12
type input "tv"
click at [332, 209] on span "📺" at bounding box center [332, 203] width 18 height 17
drag, startPoint x: 242, startPoint y: 150, endPoint x: 182, endPoint y: 132, distance: 62.9
click at [182, 132] on div "Create post 📺 To pick up a draggable item, press the space bar. While dragging,…" at bounding box center [231, 229] width 462 height 458
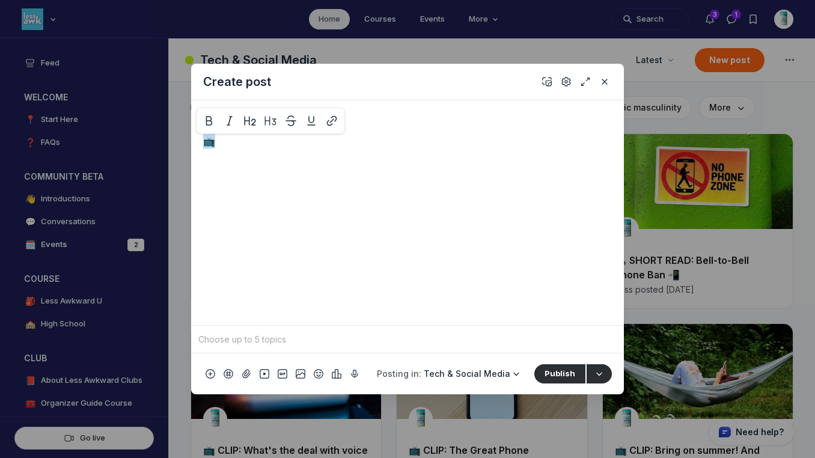
copy p "📺"
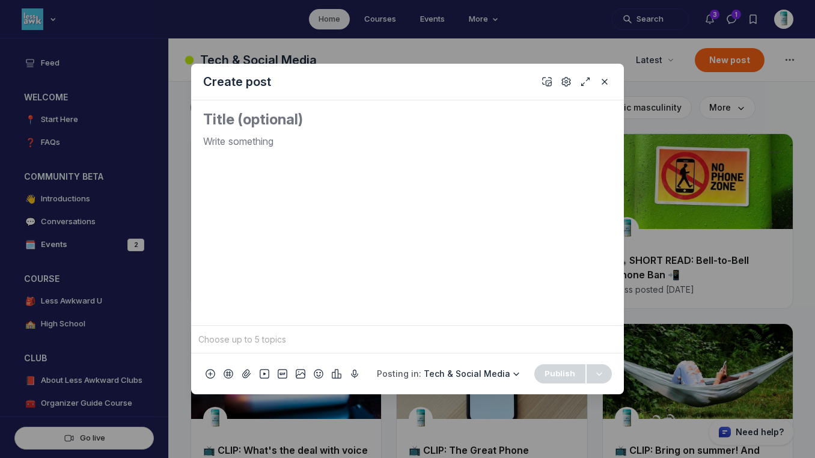
click at [224, 119] on textarea "Quick post modal" at bounding box center [407, 119] width 409 height 19
paste textarea "📺"
paste textarea "The Positive Impact of Dogs on Family Dynamics"
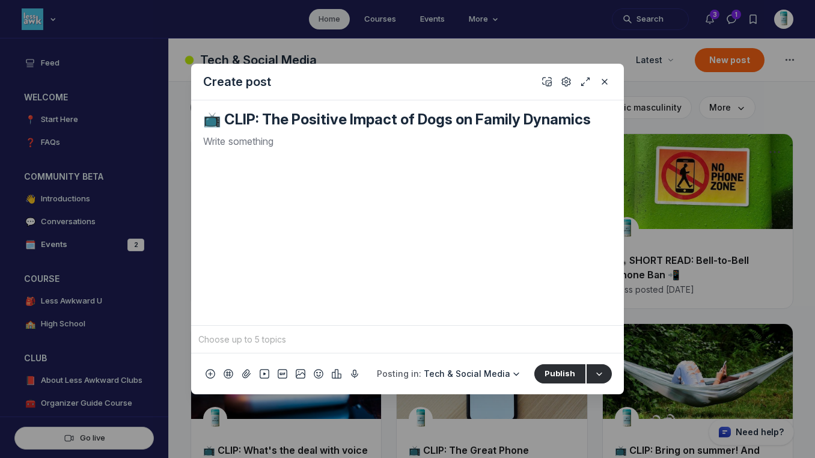
type textarea "📺 CLIP: The Positive Impact of Dogs on Family Dynamics"
click at [309, 154] on div "Quick post modal" at bounding box center [407, 225] width 409 height 182
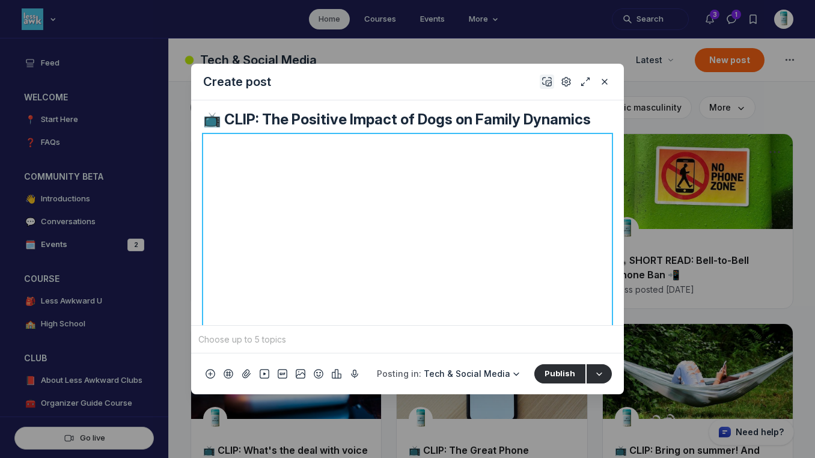
click at [546, 82] on icon "Add cover" at bounding box center [547, 82] width 10 height 12
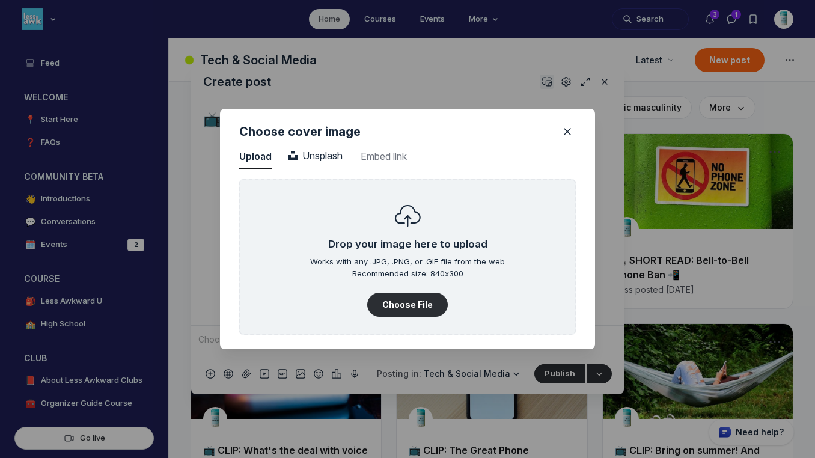
scroll to position [1624, 3059]
click at [330, 156] on span "Unsplash" at bounding box center [315, 156] width 55 height 12
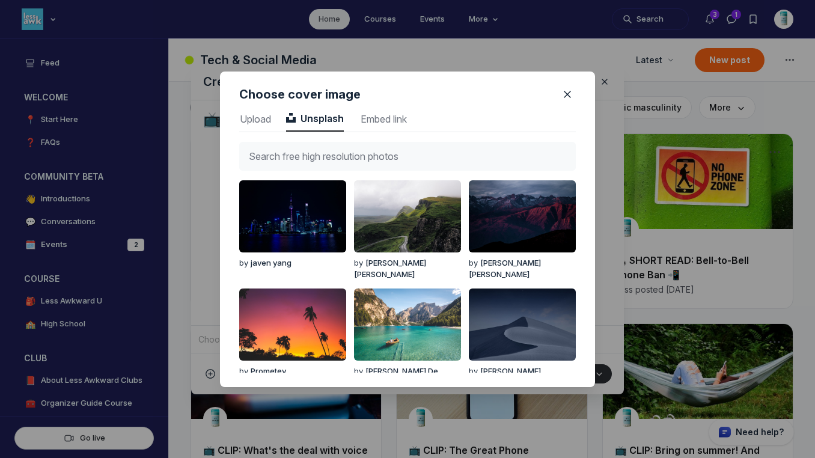
click at [328, 157] on input "text" at bounding box center [407, 156] width 337 height 29
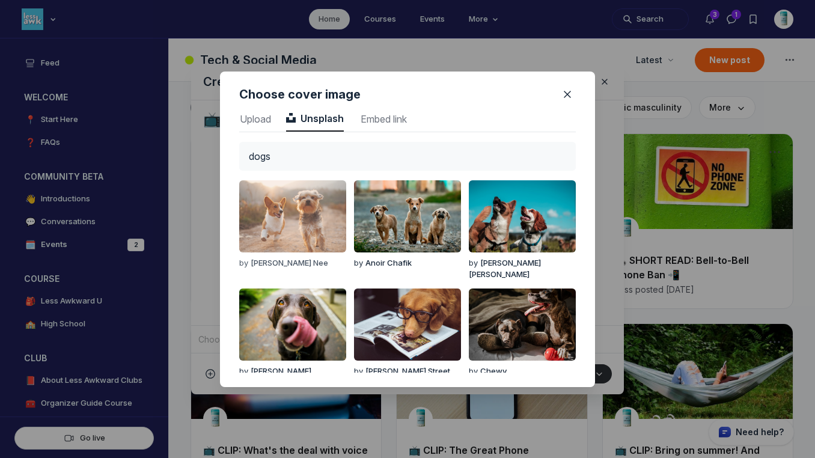
type input "dogs"
click at [292, 201] on img "button" at bounding box center [292, 216] width 107 height 72
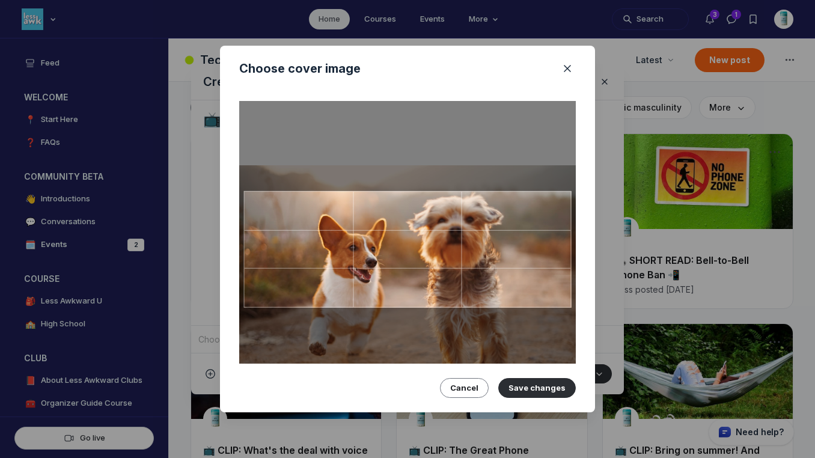
drag, startPoint x: 380, startPoint y: 245, endPoint x: 380, endPoint y: 273, distance: 28.2
click at [380, 273] on div at bounding box center [408, 249] width 328 height 117
click at [550, 383] on button "Save changes" at bounding box center [537, 387] width 78 height 19
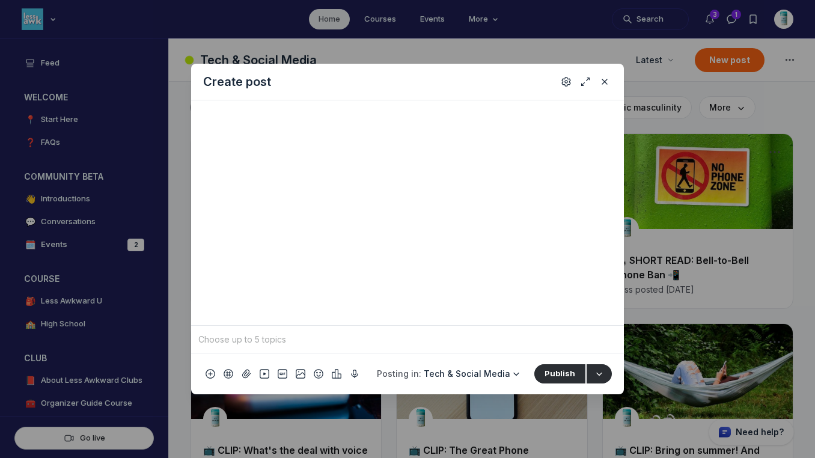
scroll to position [436, 0]
click at [507, 371] on span "Tech & Social Media" at bounding box center [467, 373] width 87 height 10
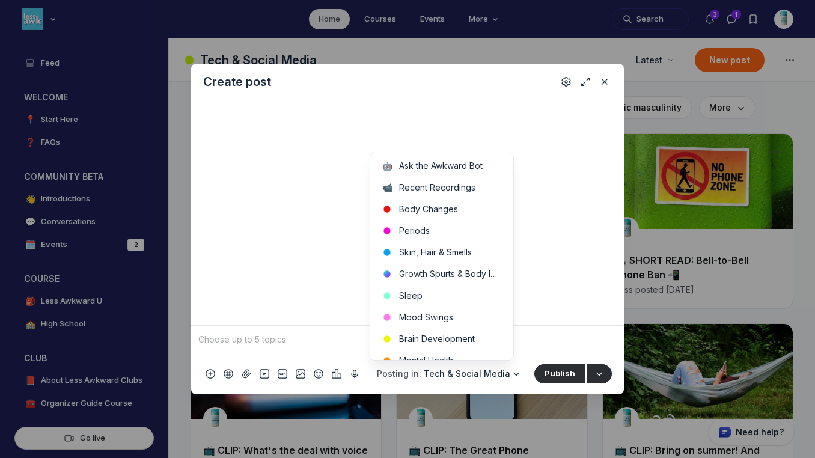
scroll to position [501, 0]
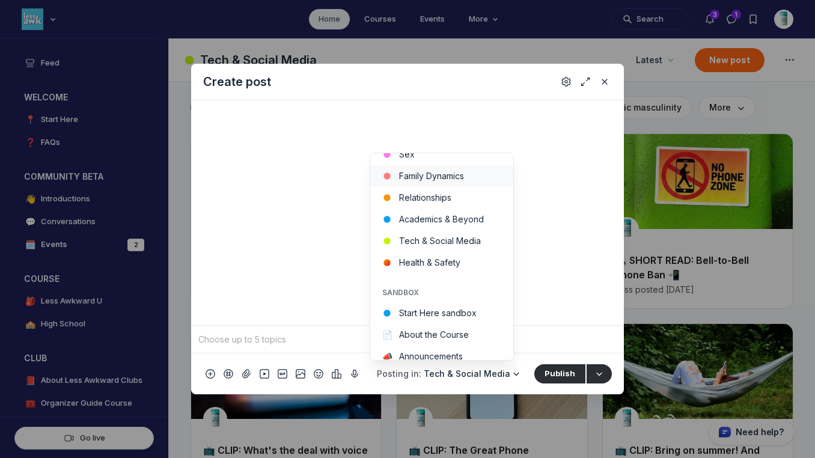
click at [452, 176] on button "Family Dynamics" at bounding box center [441, 176] width 143 height 22
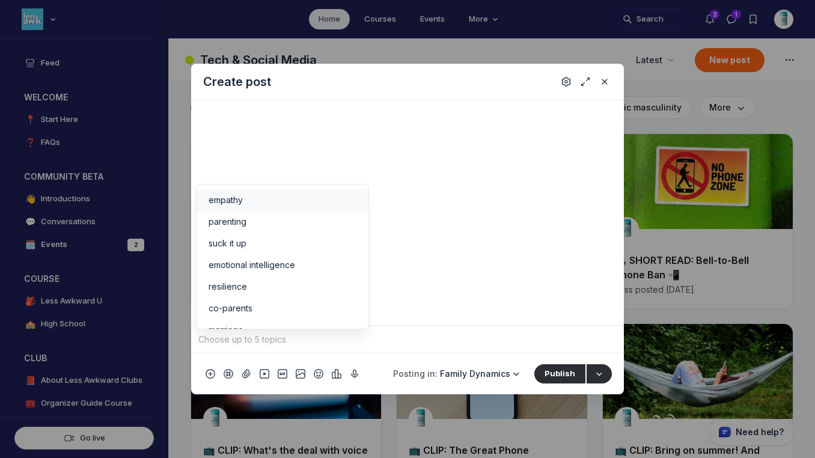
click at [318, 348] on input "Quick post modal" at bounding box center [407, 340] width 423 height 18
click at [244, 221] on span "parenting" at bounding box center [228, 222] width 38 height 12
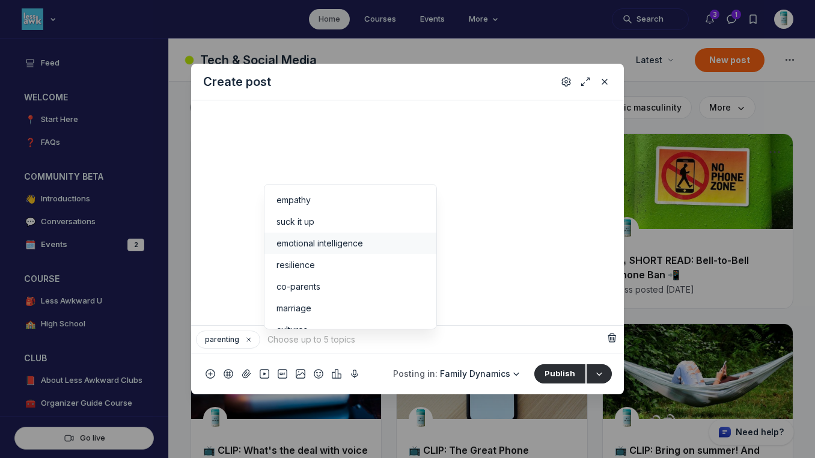
click at [334, 246] on span "emotional intelligence" at bounding box center [319, 243] width 87 height 12
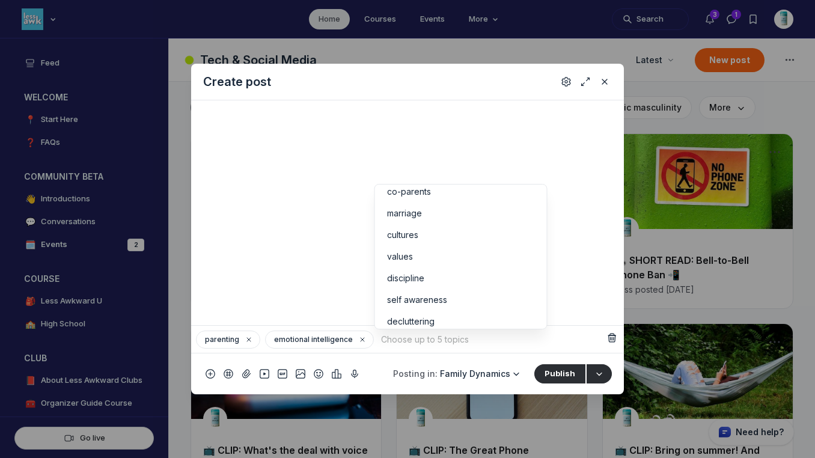
scroll to position [76, 0]
click at [438, 228] on div "cultures" at bounding box center [461, 232] width 148 height 12
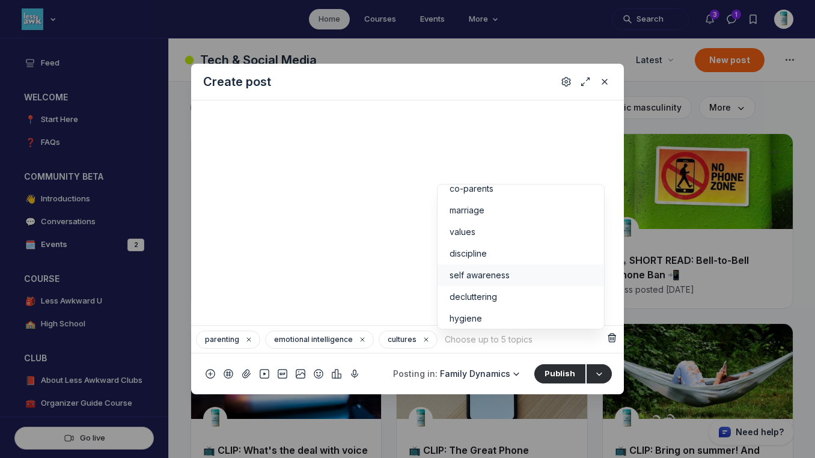
click at [501, 279] on span "self awareness" at bounding box center [480, 275] width 60 height 12
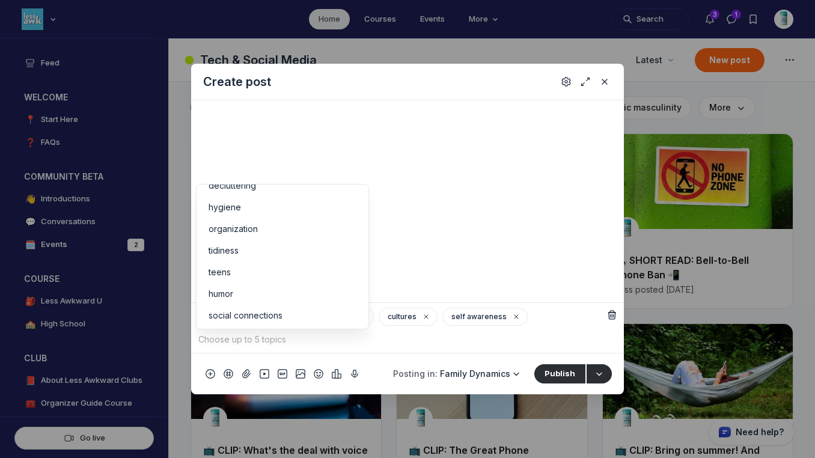
scroll to position [212, 0]
click at [292, 270] on div "social connections" at bounding box center [283, 270] width 148 height 12
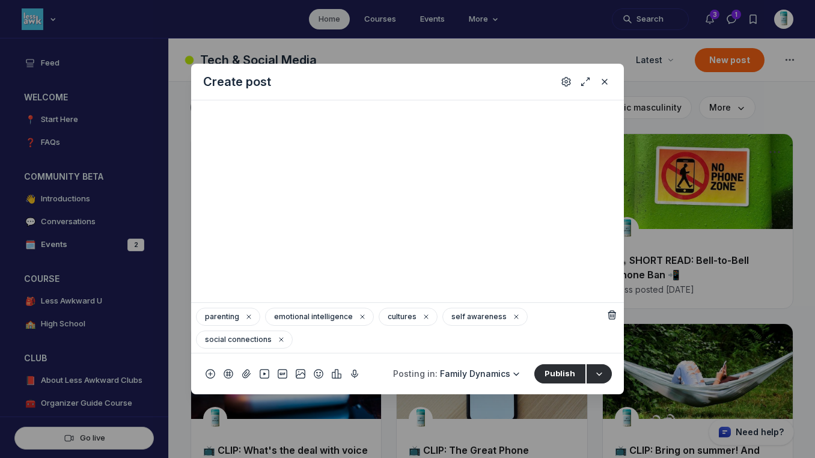
scroll to position [235, 0]
click at [566, 88] on button "Settings" at bounding box center [566, 82] width 14 height 14
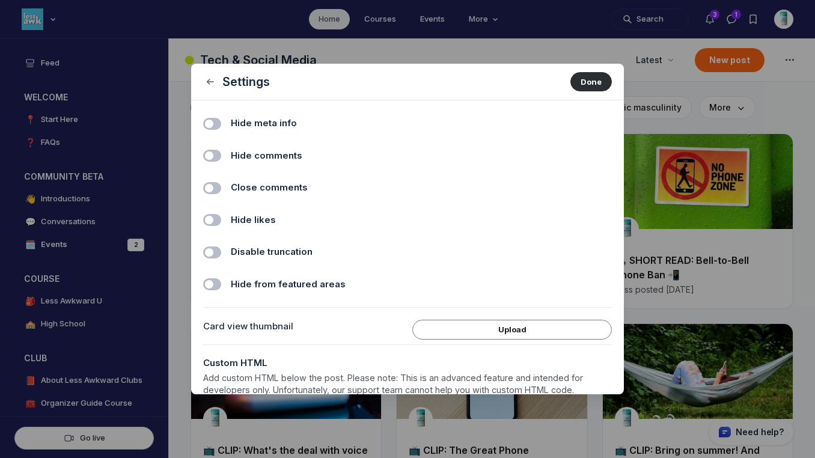
click at [291, 156] on span "Hide comments" at bounding box center [267, 156] width 72 height 14
click at [0, 0] on input "Hide comments" at bounding box center [0, 0] width 0 height 0
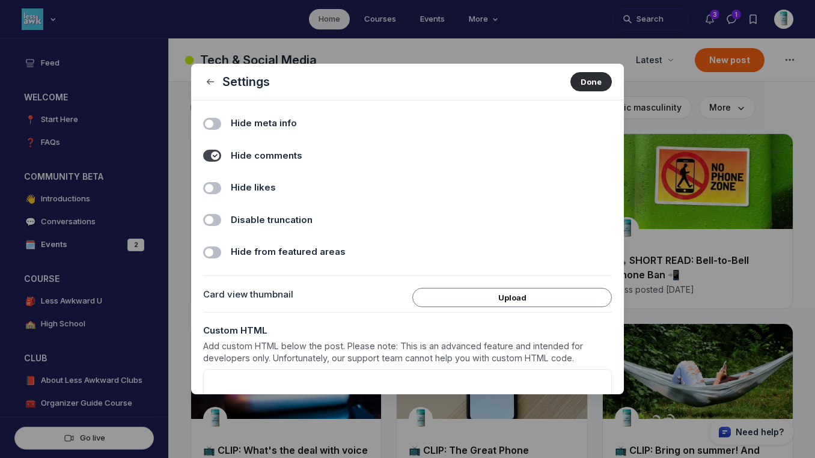
click at [284, 189] on label "Hide likes" at bounding box center [421, 188] width 381 height 14
click at [0, 0] on input "Hide likes" at bounding box center [0, 0] width 0 height 0
click at [574, 81] on button "Done" at bounding box center [590, 81] width 41 height 19
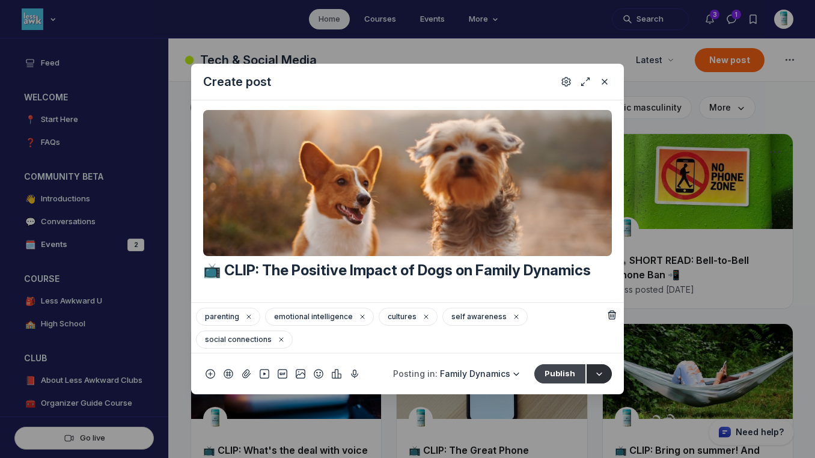
click at [557, 374] on button "Publish" at bounding box center [559, 373] width 51 height 19
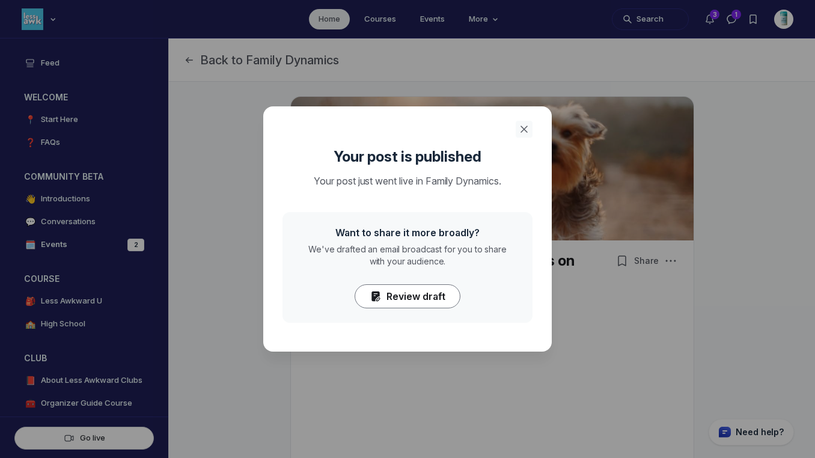
click at [520, 123] on icon "Close" at bounding box center [524, 129] width 12 height 12
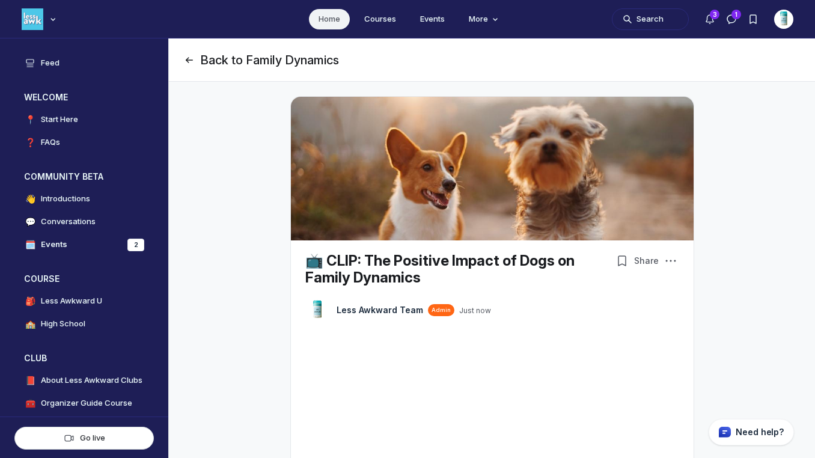
click at [216, 58] on button "Back to Family Dynamics" at bounding box center [261, 60] width 156 height 17
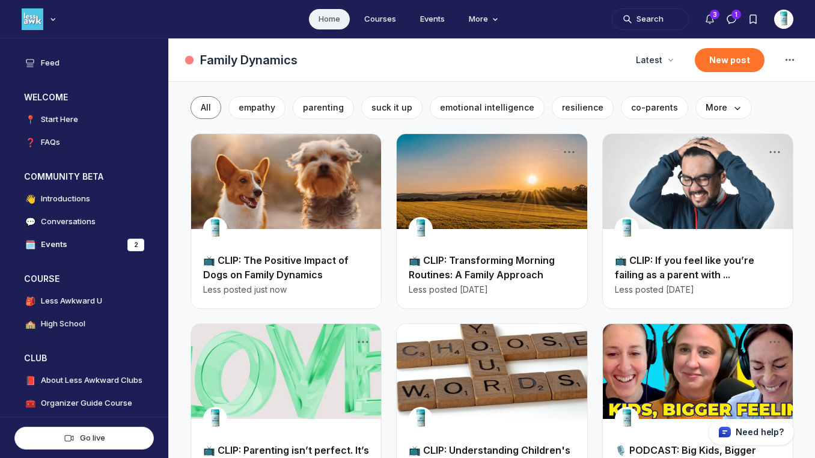
click at [725, 56] on button "New post" at bounding box center [730, 60] width 70 height 24
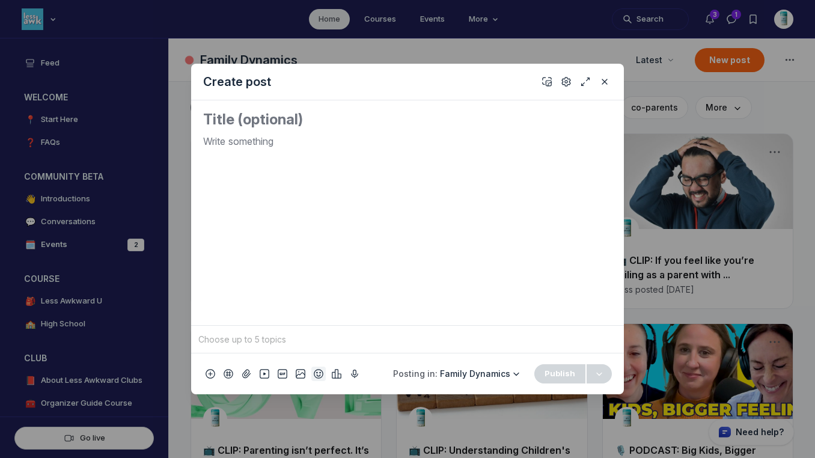
click at [316, 373] on icon "Add emoji" at bounding box center [319, 374] width 10 height 12
type input "tv"
click at [332, 200] on span "📺" at bounding box center [332, 203] width 18 height 17
drag, startPoint x: 230, startPoint y: 145, endPoint x: 151, endPoint y: 139, distance: 78.4
click at [151, 139] on div "Create post 📺 To pick up a draggable item, press the space bar. While dragging,…" at bounding box center [231, 229] width 462 height 458
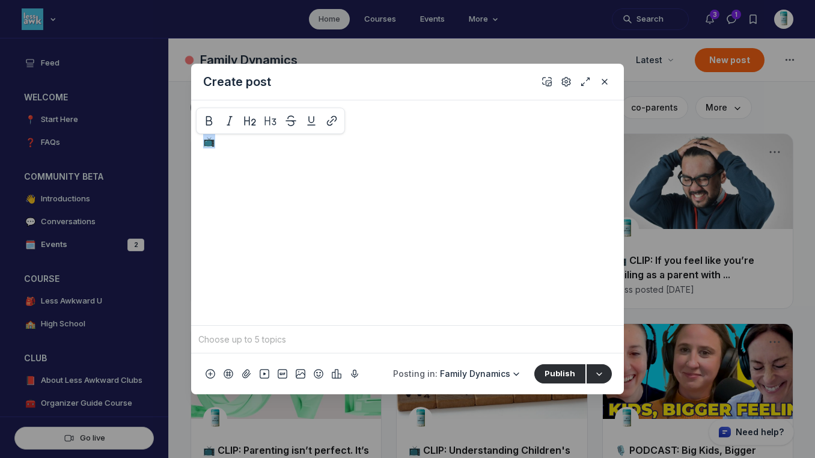
copy p "📺"
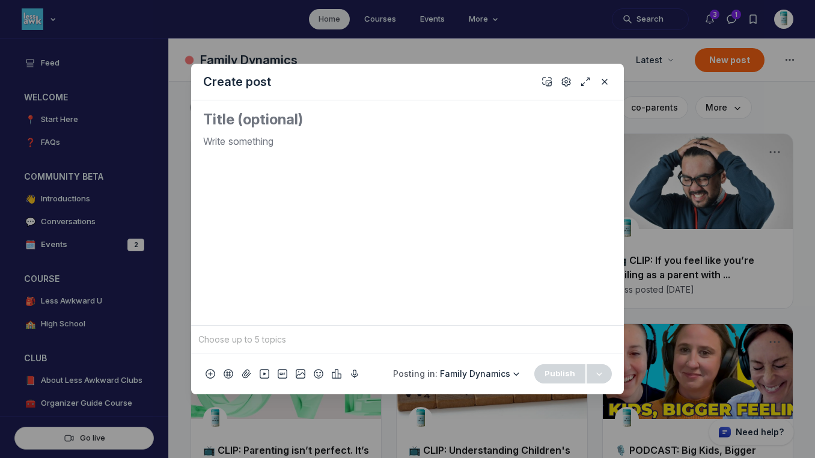
click at [214, 120] on textarea "Quick post modal" at bounding box center [407, 119] width 409 height 19
paste textarea "📺"
paste textarea "What TikTok Gets Wrong About Puberty (Spoiler, a lot)"
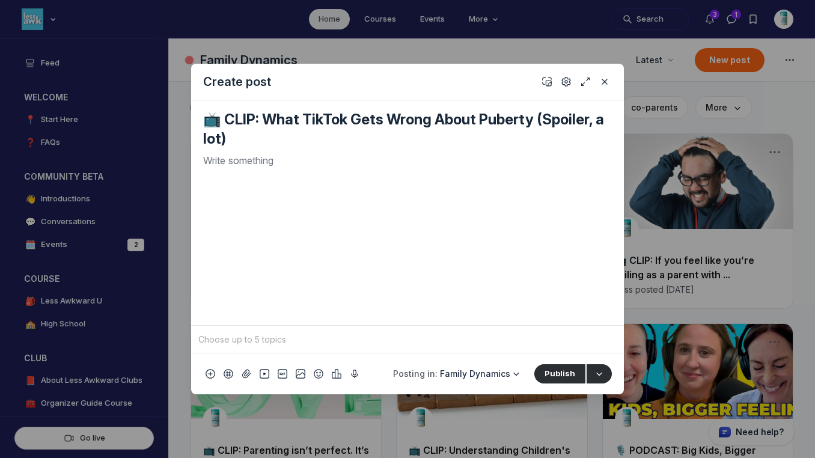
type textarea "📺 CLIP: What TikTok Gets Wrong About Puberty (Spoiler, a lot)"
click at [332, 166] on p "Quick post modal" at bounding box center [407, 160] width 409 height 14
click at [543, 82] on icon "Add cover" at bounding box center [547, 82] width 10 height 12
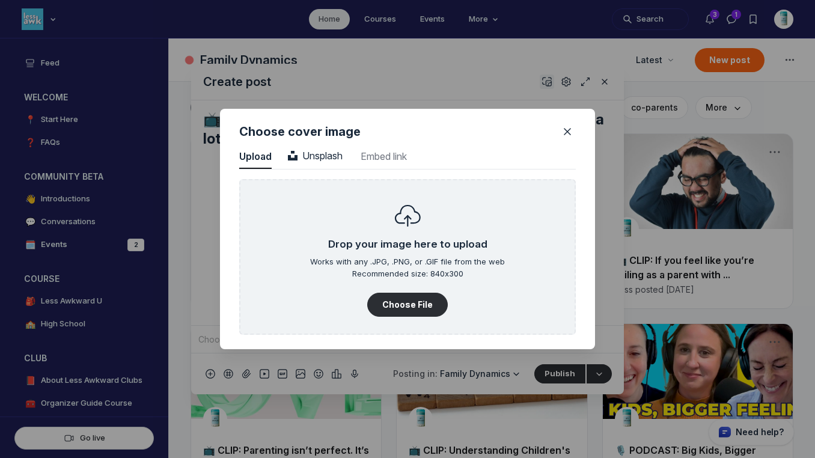
scroll to position [1624, 3059]
click at [329, 154] on span "Unsplash" at bounding box center [315, 156] width 55 height 12
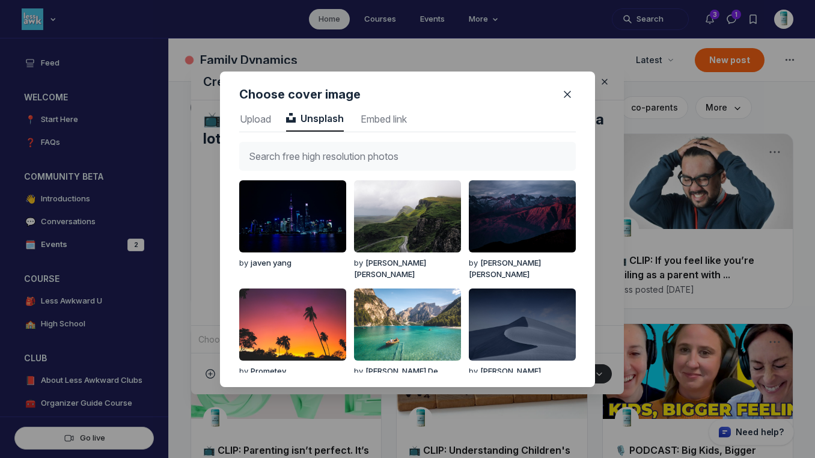
click at [329, 154] on input "text" at bounding box center [407, 156] width 337 height 29
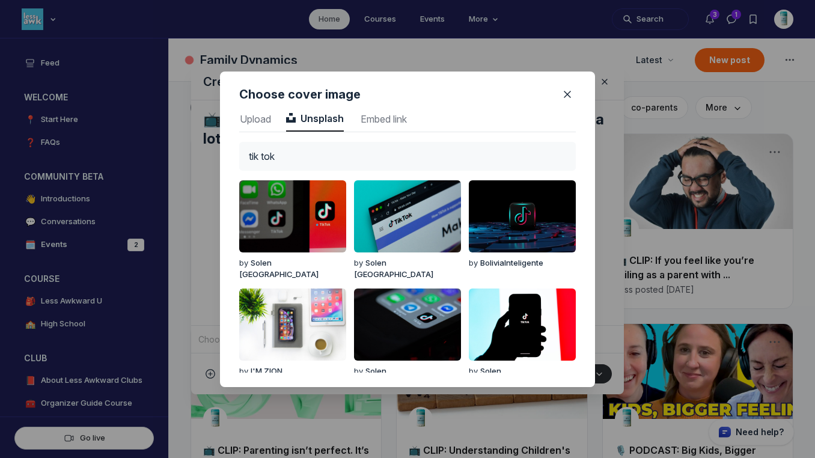
type input "tik tok"
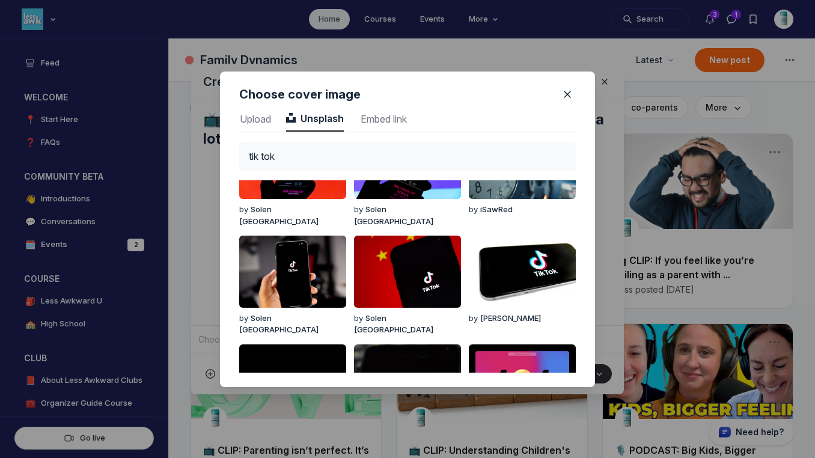
scroll to position [299, 0]
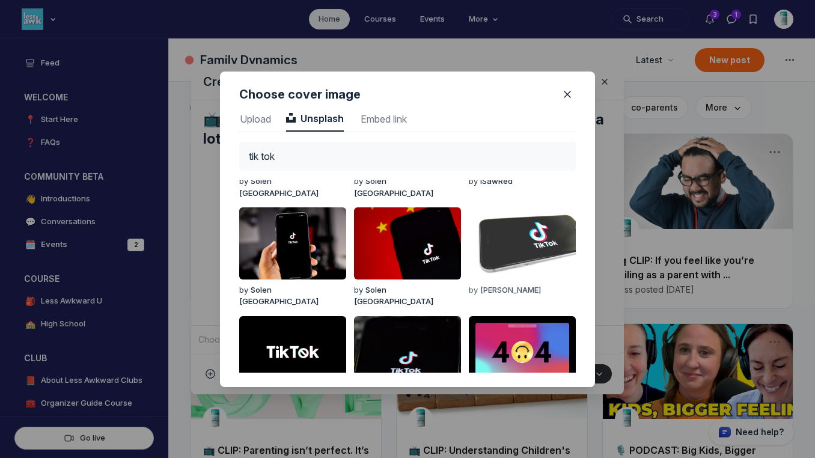
click at [544, 246] on img "button" at bounding box center [522, 243] width 107 height 72
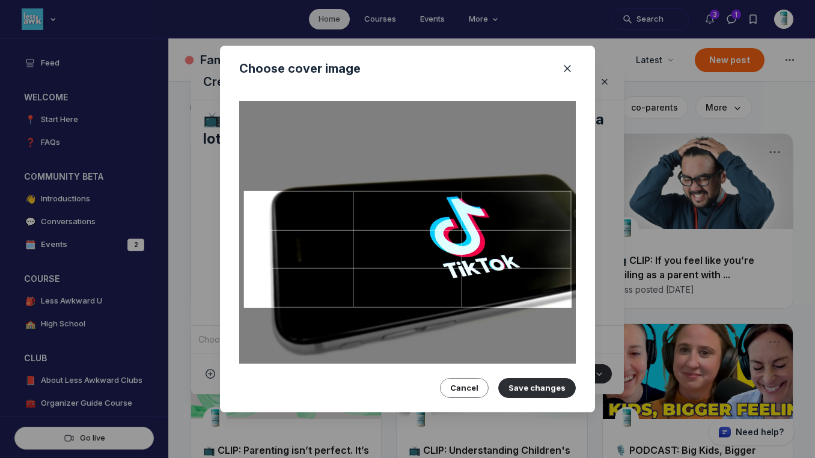
drag, startPoint x: 501, startPoint y: 271, endPoint x: 501, endPoint y: 287, distance: 16.2
click at [501, 287] on div at bounding box center [408, 249] width 328 height 117
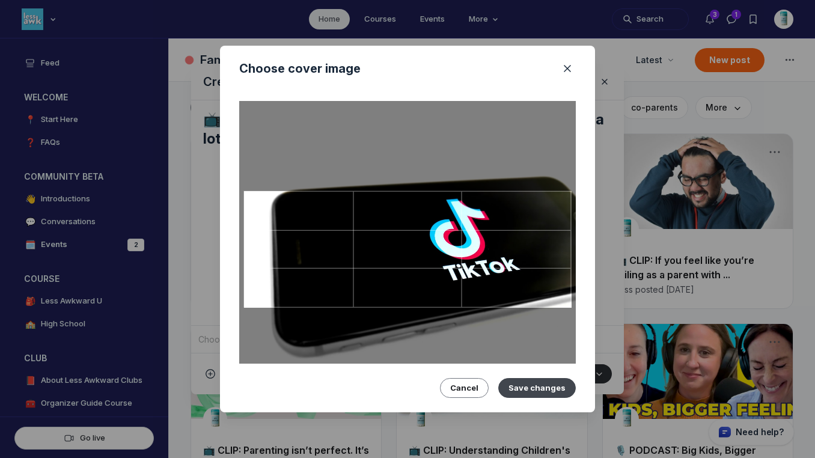
click at [531, 381] on button "Save changes" at bounding box center [537, 387] width 78 height 19
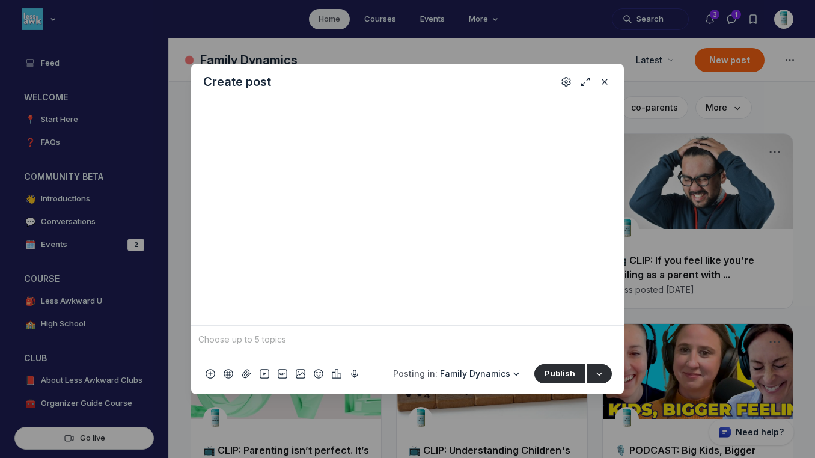
scroll to position [0, 0]
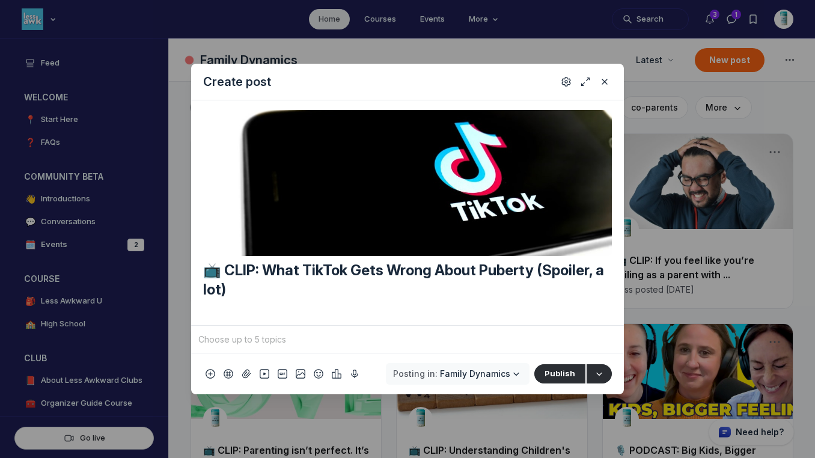
click at [468, 366] on button "Posting in: Family Dynamics" at bounding box center [458, 374] width 144 height 22
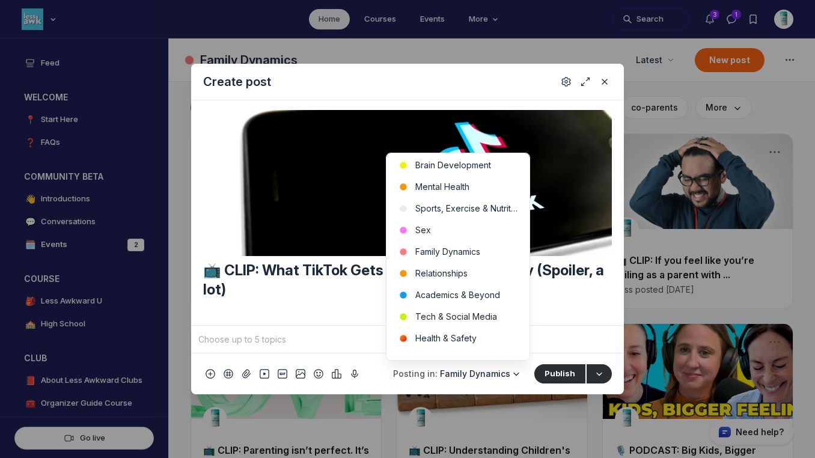
scroll to position [426, 0]
click at [485, 313] on button "Tech & Social Media" at bounding box center [457, 316] width 143 height 22
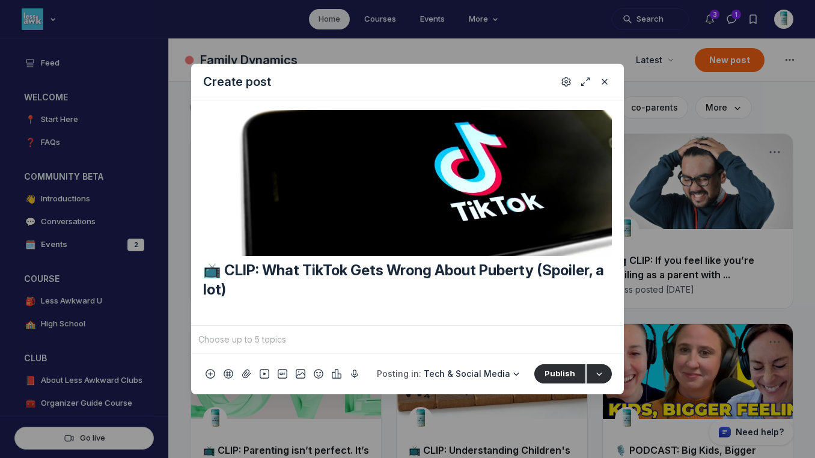
click at [433, 335] on input "Quick post modal" at bounding box center [407, 340] width 423 height 18
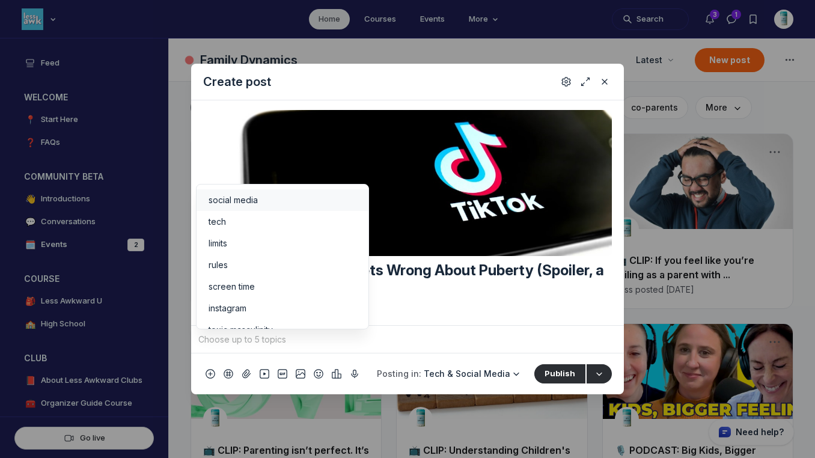
click at [279, 197] on div "social media" at bounding box center [283, 200] width 148 height 12
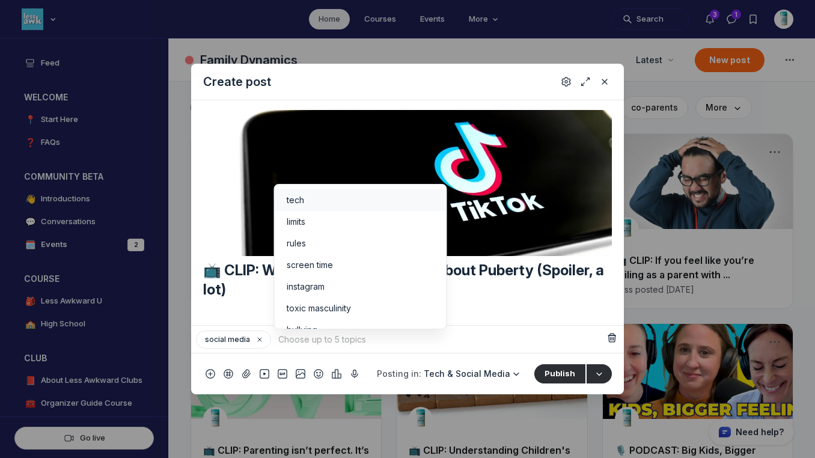
click at [300, 203] on span "tech" at bounding box center [295, 200] width 17 height 12
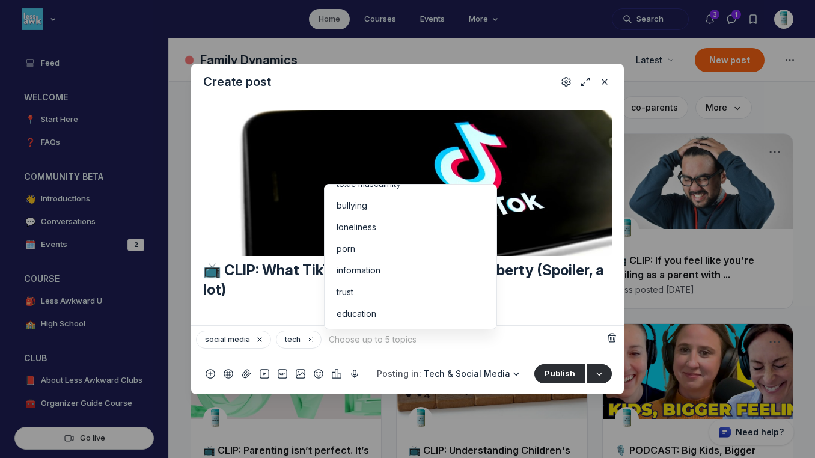
scroll to position [103, 0]
click at [399, 278] on li "information" at bounding box center [411, 270] width 172 height 22
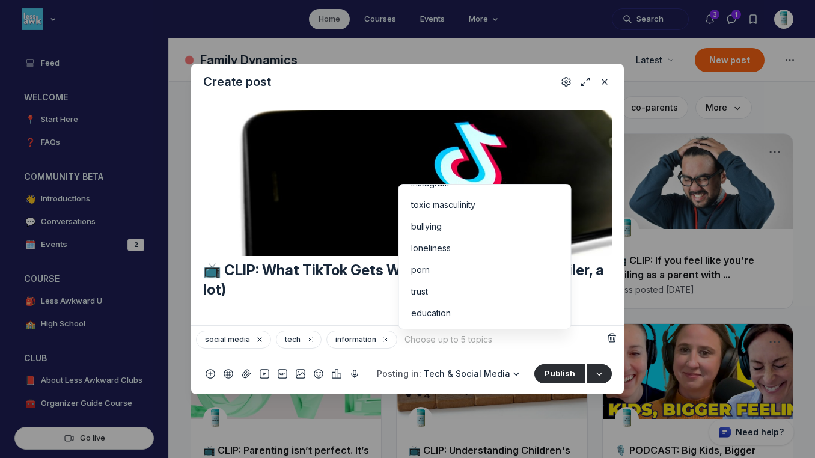
scroll to position [82, 0]
click at [430, 298] on li "trust" at bounding box center [485, 292] width 172 height 22
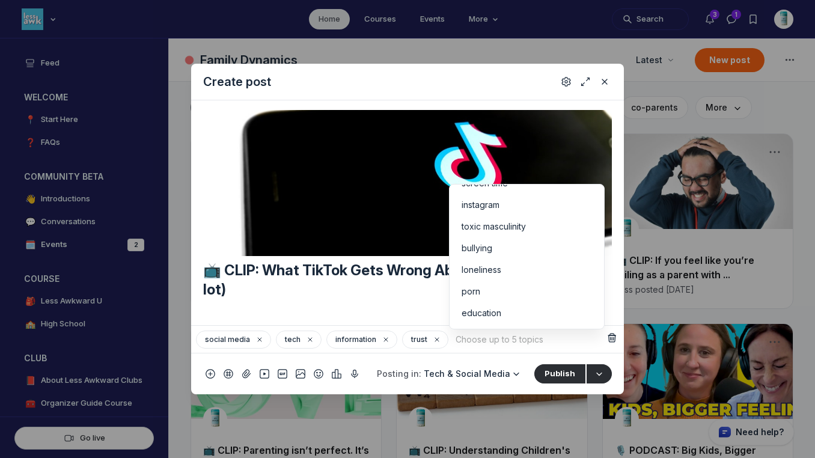
scroll to position [60, 0]
click at [504, 311] on div "education" at bounding box center [527, 313] width 130 height 12
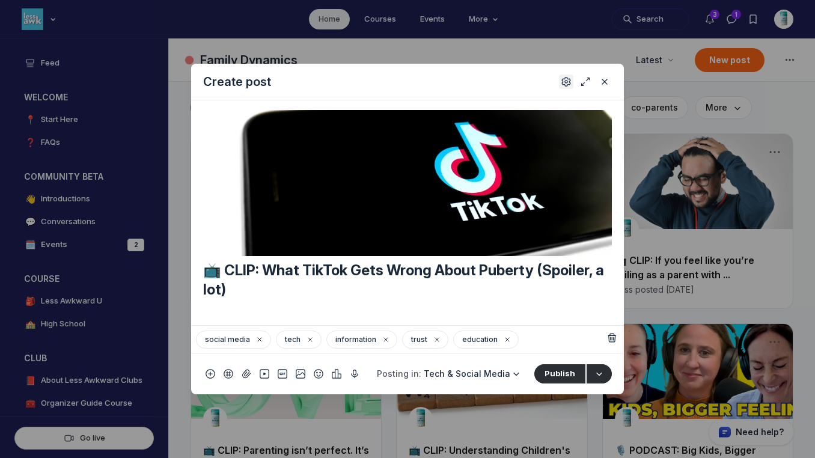
click at [567, 78] on icon "Settings" at bounding box center [566, 82] width 10 height 12
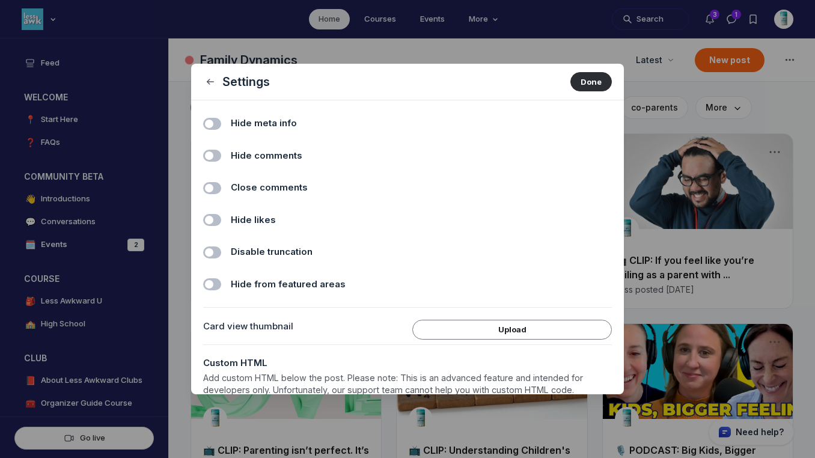
click at [290, 157] on span "Hide comments" at bounding box center [267, 156] width 72 height 14
click at [0, 0] on input "Hide comments" at bounding box center [0, 0] width 0 height 0
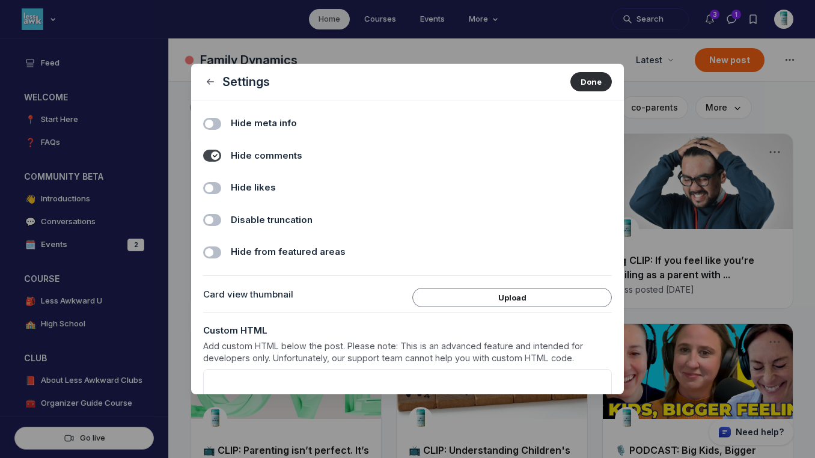
click at [283, 186] on label "Hide likes" at bounding box center [421, 188] width 381 height 14
click at [0, 0] on input "Hide likes" at bounding box center [0, 0] width 0 height 0
click at [583, 81] on button "Done" at bounding box center [590, 81] width 41 height 19
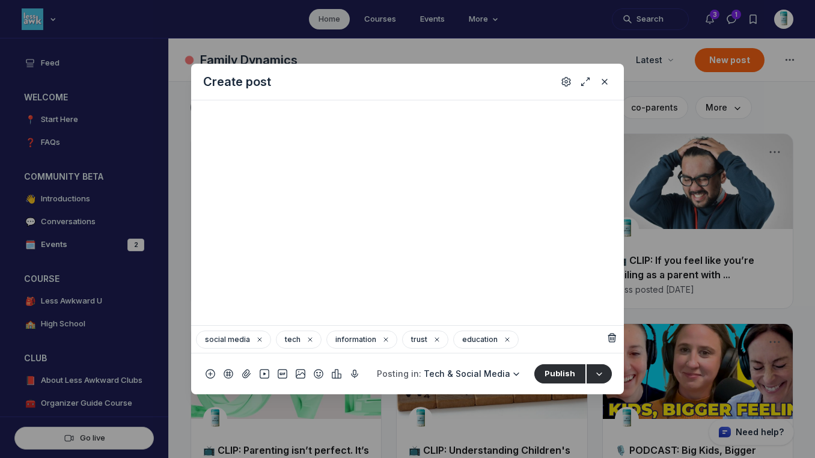
scroll to position [455, 0]
click at [560, 370] on button "Publish" at bounding box center [559, 373] width 51 height 19
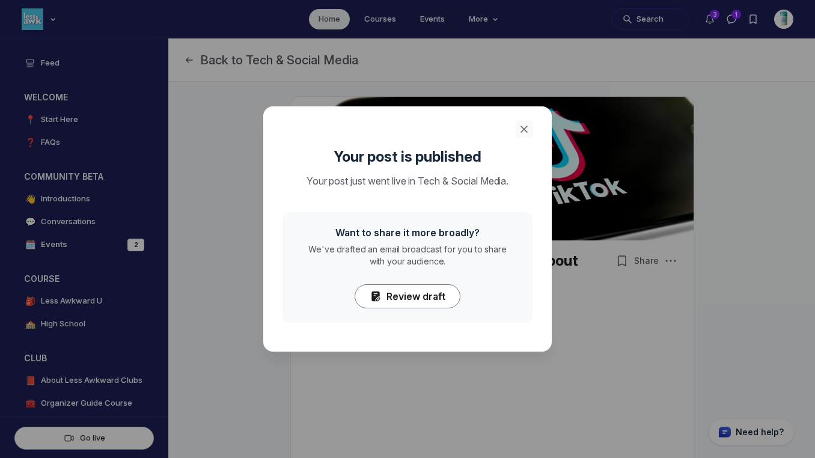
click at [531, 130] on button "Close" at bounding box center [524, 129] width 17 height 17
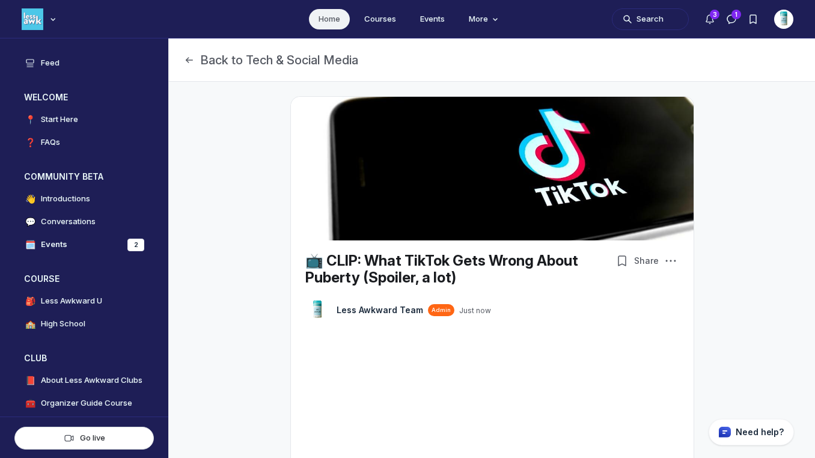
click at [330, 20] on link "Home" at bounding box center [329, 19] width 41 height 20
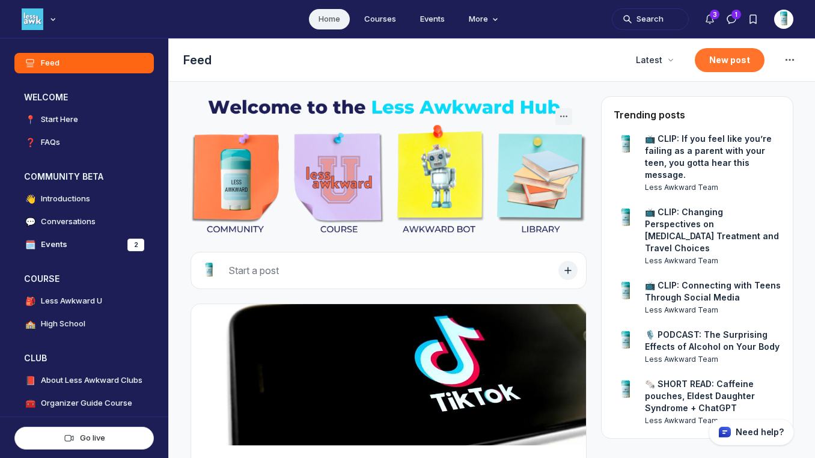
click at [740, 66] on button "New post" at bounding box center [730, 60] width 70 height 24
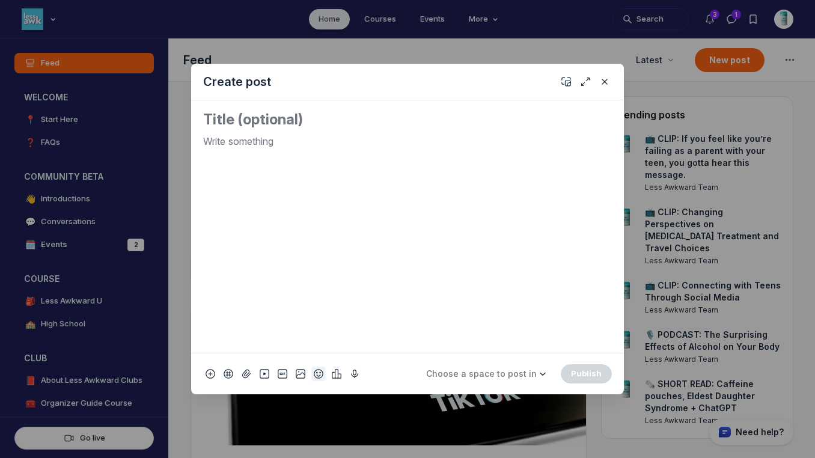
click at [316, 373] on icon "Add emoji" at bounding box center [319, 374] width 10 height 12
type input "micr"
click at [424, 198] on span "🎙️" at bounding box center [419, 203] width 18 height 17
drag, startPoint x: 238, startPoint y: 142, endPoint x: 147, endPoint y: 129, distance: 91.6
click at [147, 129] on div "Create post 🎙️ Choose a space to post in WELCOME 📍 Start Here ❓ FAQs COMMUNITY …" at bounding box center [231, 229] width 462 height 458
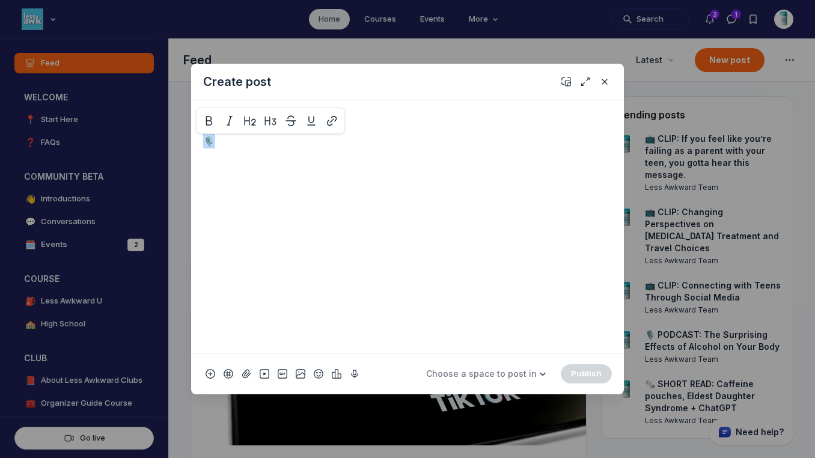
copy p "🎙️"
click at [216, 117] on textarea "Quick post modal" at bounding box center [407, 119] width 409 height 19
paste textarea "🎙️"
paste textarea "Raising Strong Girls"
type textarea "🎙️ PODCAST: Raising Strong Girls"
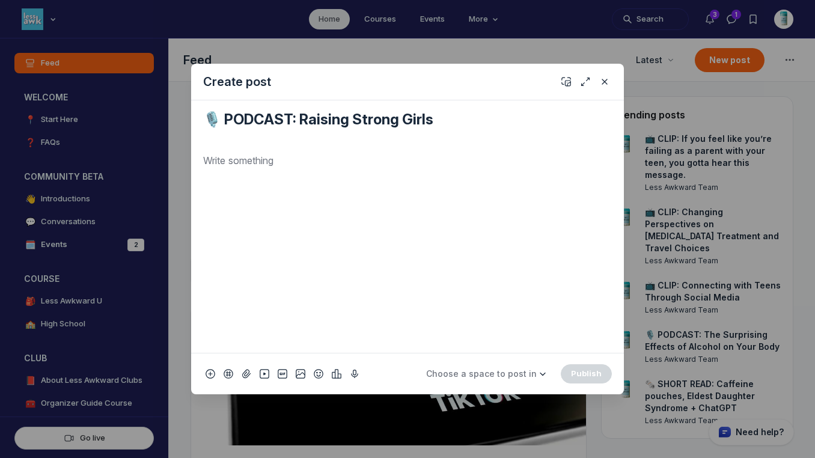
click at [298, 159] on p "Quick post modal" at bounding box center [407, 160] width 409 height 14
drag, startPoint x: 267, startPoint y: 183, endPoint x: 199, endPoint y: 179, distance: 68.6
click at [199, 179] on div "🎙️ PODCAST: Raising Strong Girls SUMMARY Listen HERE!" at bounding box center [407, 226] width 433 height 252
click at [335, 166] on icon "Quick post modal" at bounding box center [332, 162] width 12 height 12
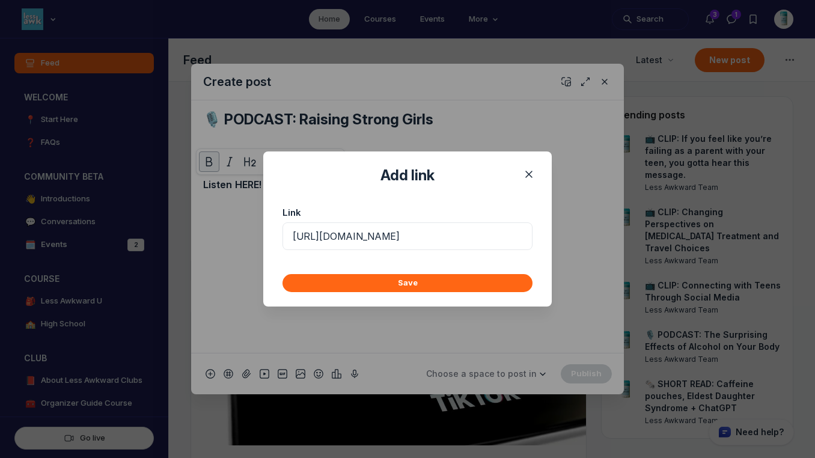
scroll to position [0, 188]
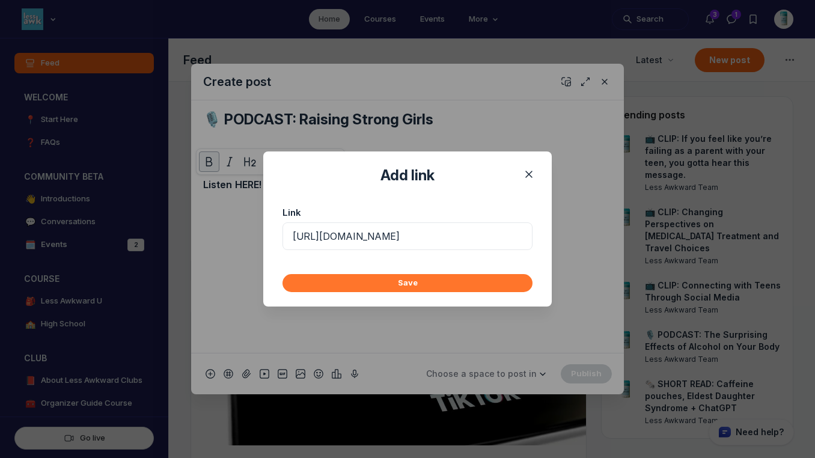
type input "[URL][DOMAIN_NAME]"
click at [382, 284] on button "Save" at bounding box center [407, 283] width 250 height 18
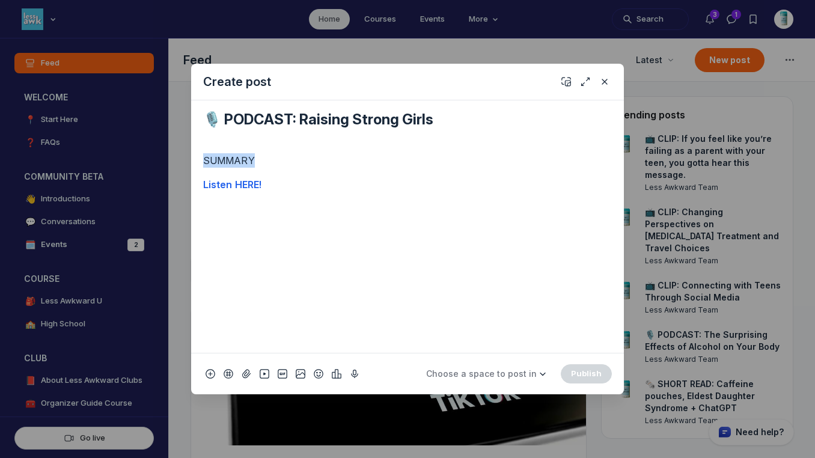
drag, startPoint x: 256, startPoint y: 159, endPoint x: 200, endPoint y: 154, distance: 56.1
click at [200, 154] on div "🎙️ PODCAST: Raising Strong Girls SUMMARY Listen HERE!" at bounding box center [407, 226] width 433 height 252
click at [254, 162] on p "SUMMARY" at bounding box center [407, 160] width 409 height 14
click at [298, 246] on div "SUMMARY Listen HERE!" at bounding box center [407, 248] width 409 height 190
drag, startPoint x: 269, startPoint y: 208, endPoint x: 182, endPoint y: 205, distance: 87.2
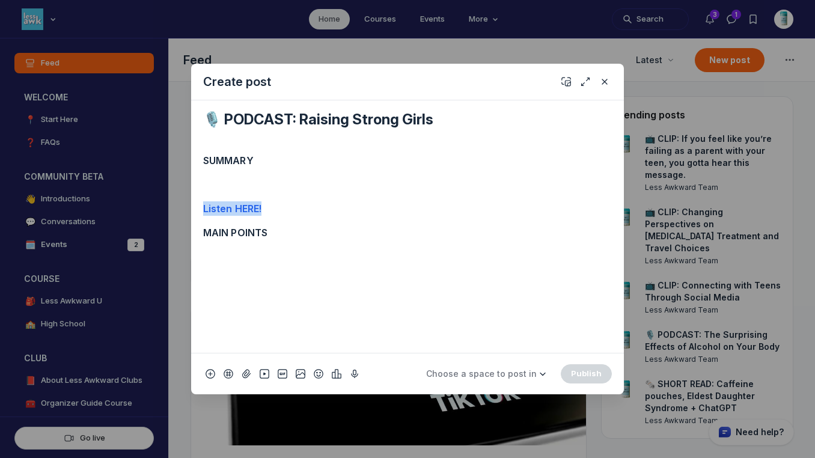
click at [182, 205] on div "Create post 🎙️ PODCAST: Raising Strong Girls SUMMARY Listen HERE! MAIN POINTS C…" at bounding box center [231, 229] width 462 height 458
copy strong "Listen HERE!"
click at [276, 254] on div "SUMMARY Listen HERE! MAIN POINTS" at bounding box center [407, 248] width 409 height 190
click at [231, 180] on p "Quick post modal" at bounding box center [407, 184] width 409 height 14
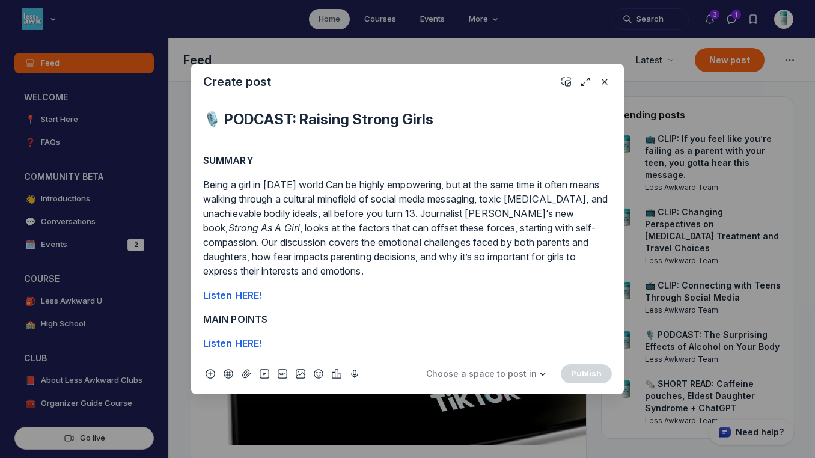
click at [280, 322] on p "MAIN POINTS" at bounding box center [407, 319] width 409 height 14
click at [565, 80] on icon "Add cover" at bounding box center [566, 82] width 10 height 12
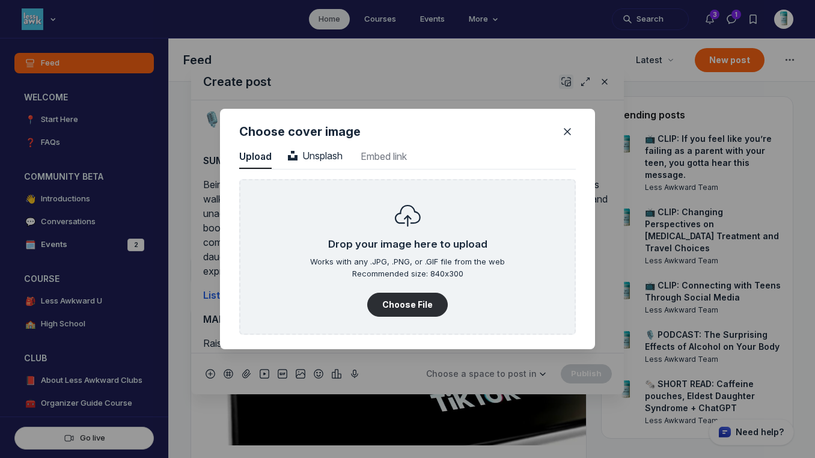
scroll to position [1624, 3059]
click at [403, 296] on button "Choose File" at bounding box center [407, 305] width 81 height 24
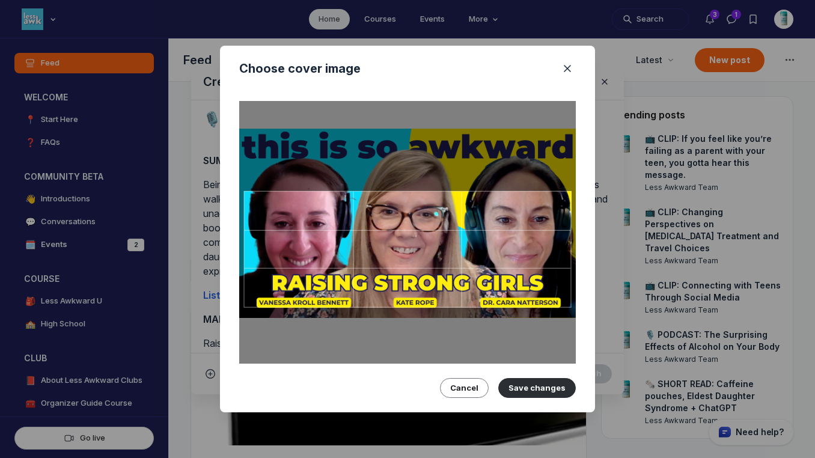
drag, startPoint x: 468, startPoint y: 258, endPoint x: 466, endPoint y: 233, distance: 25.9
click at [466, 233] on div at bounding box center [408, 249] width 328 height 117
click at [531, 388] on button "Save changes" at bounding box center [537, 387] width 78 height 19
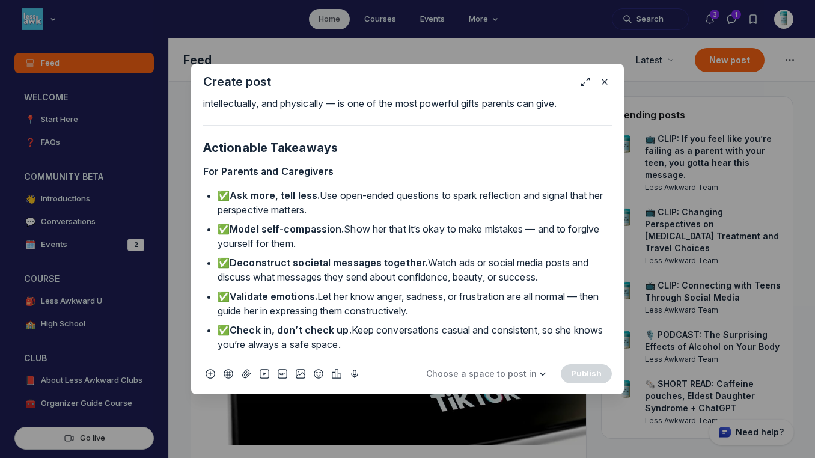
scroll to position [1074, 0]
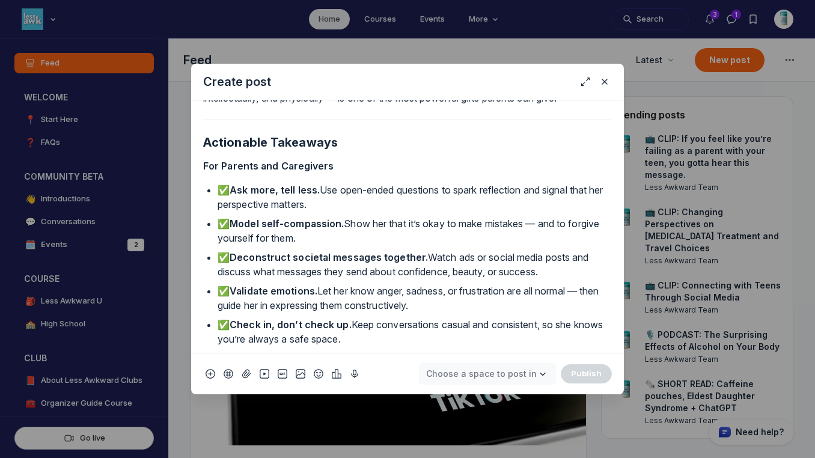
click at [495, 376] on span "Choose a space to post in" at bounding box center [481, 373] width 111 height 10
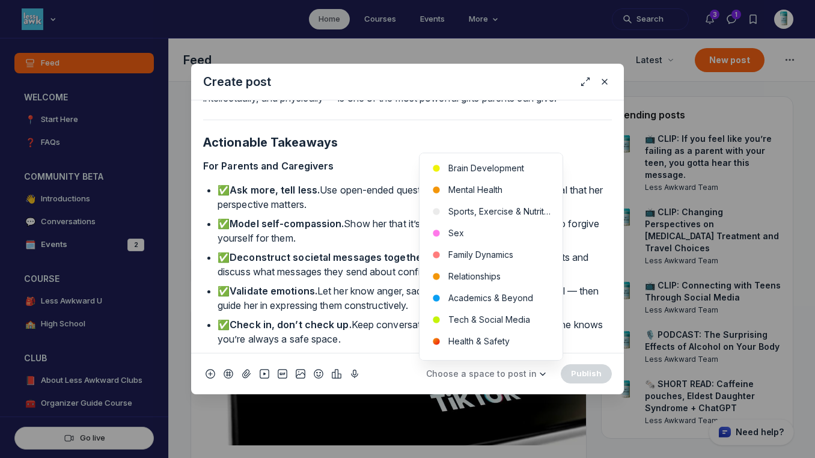
scroll to position [406, 0]
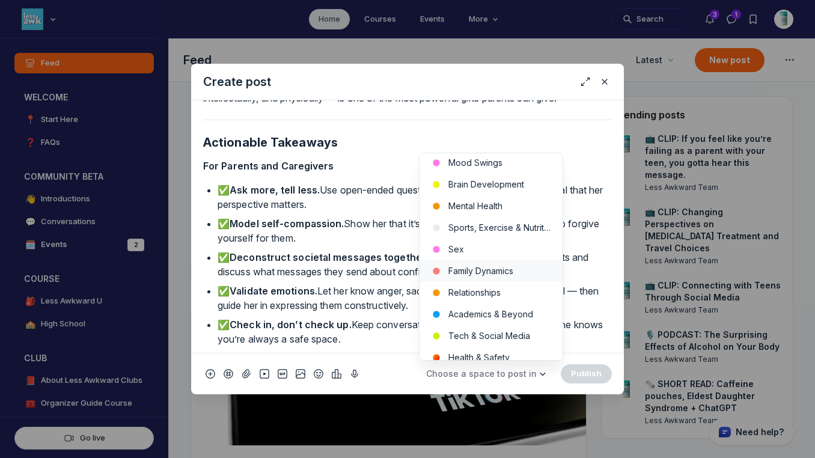
click at [496, 263] on button "Family Dynamics" at bounding box center [491, 271] width 143 height 22
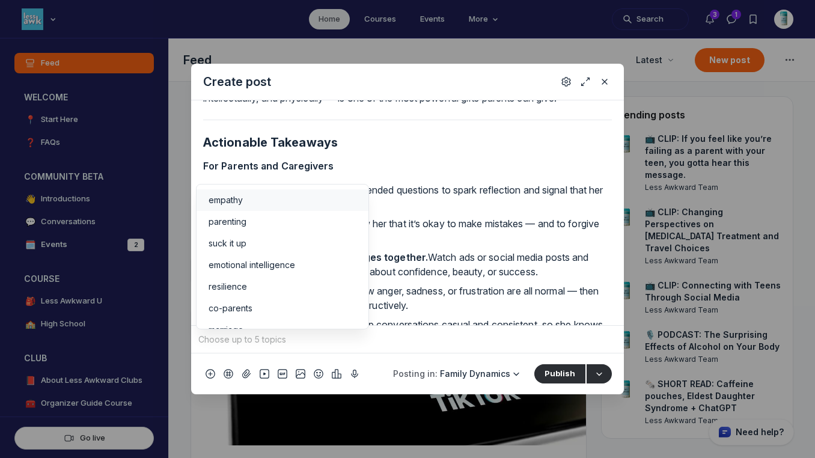
click at [361, 344] on input "Quick post modal" at bounding box center [407, 340] width 423 height 18
click at [248, 198] on div "empathy" at bounding box center [283, 200] width 148 height 12
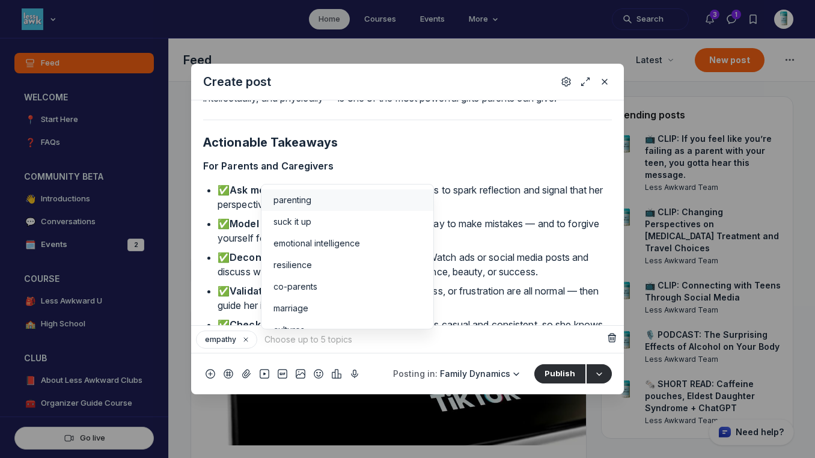
click at [298, 200] on span "parenting" at bounding box center [292, 200] width 38 height 12
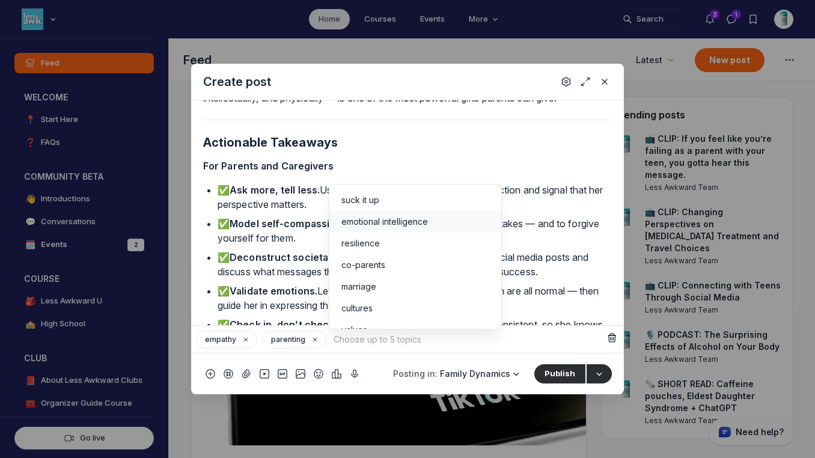
click at [363, 216] on span "emotional intelligence" at bounding box center [384, 222] width 87 height 12
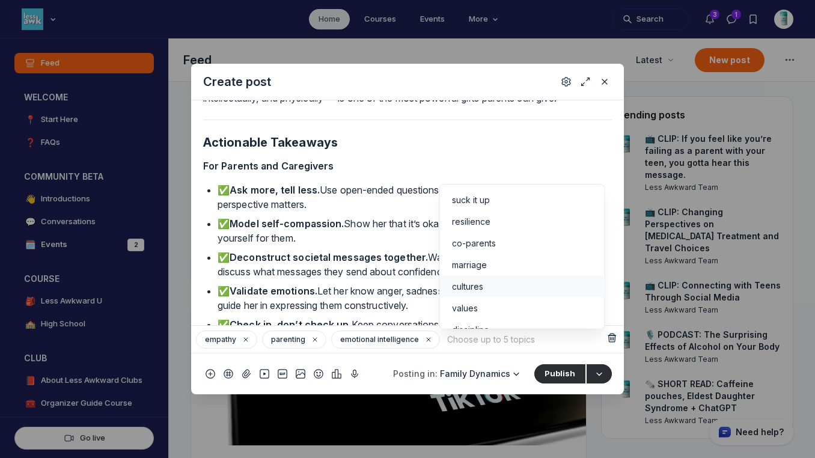
click at [549, 284] on div "cultures" at bounding box center [522, 287] width 141 height 12
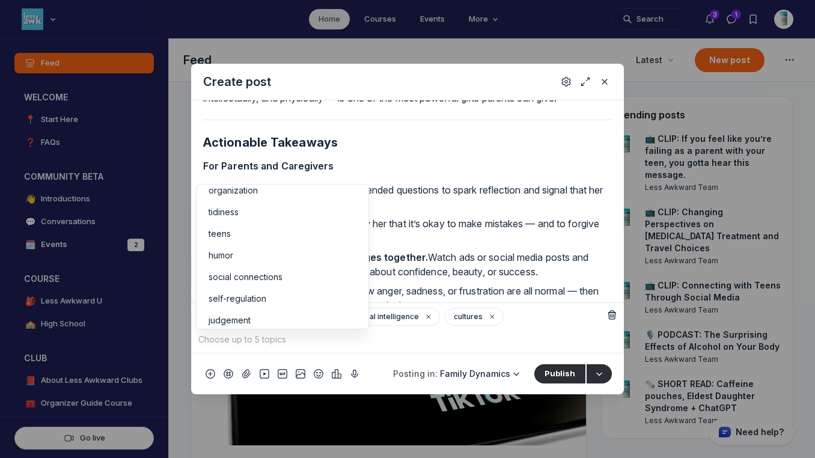
scroll to position [212, 0]
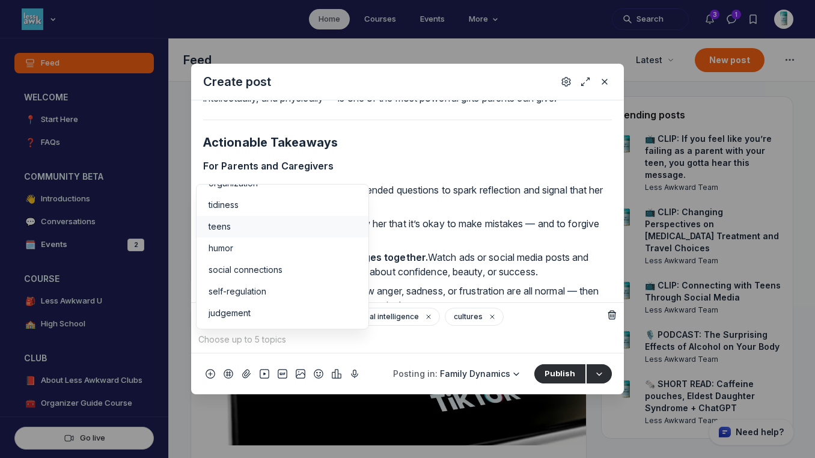
click at [276, 229] on div "teens" at bounding box center [283, 227] width 148 height 12
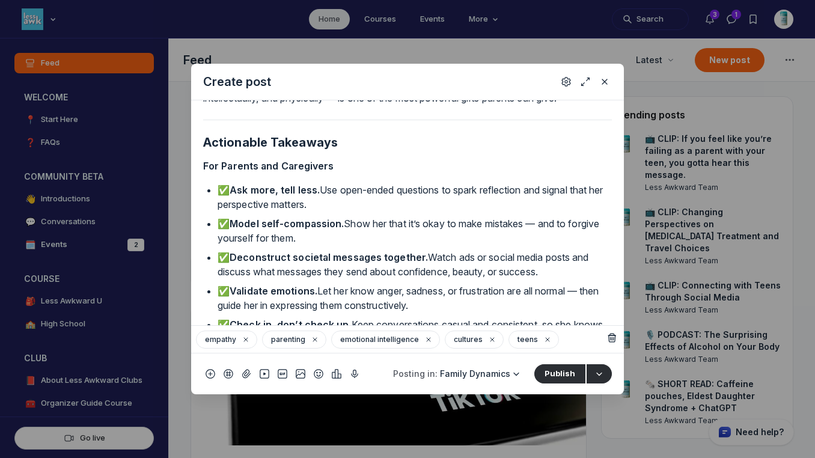
scroll to position [248, 0]
click at [565, 84] on icon "Settings" at bounding box center [566, 82] width 10 height 12
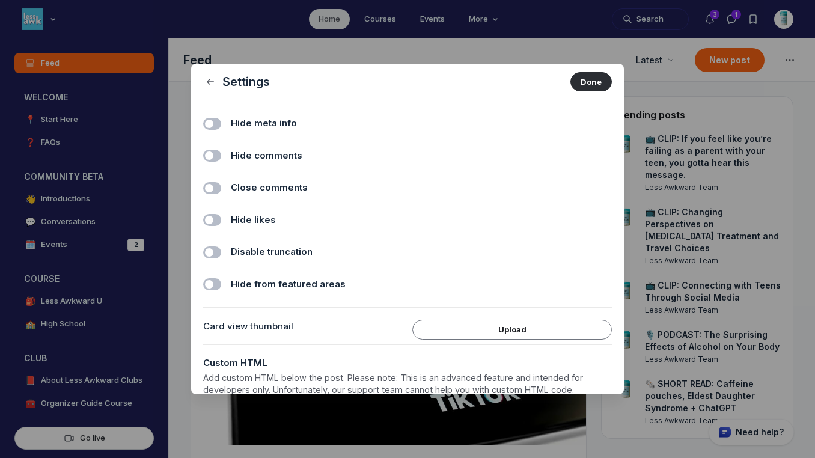
click at [314, 155] on label "Hide comments" at bounding box center [421, 156] width 381 height 14
click at [0, 0] on input "Hide comments" at bounding box center [0, 0] width 0 height 0
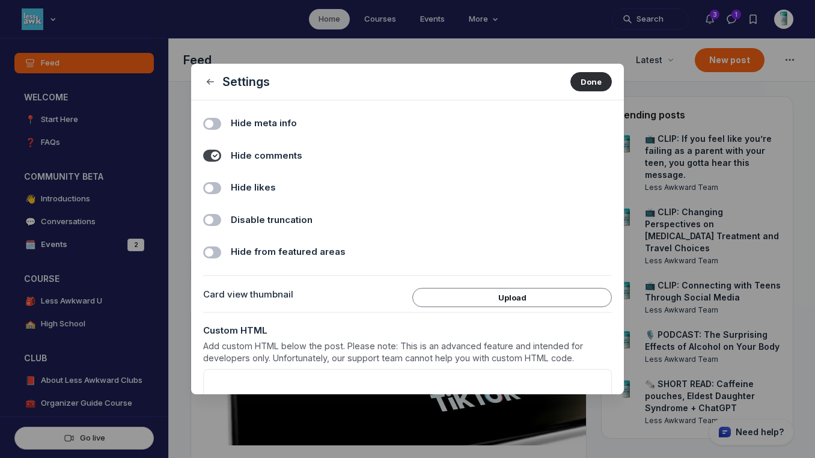
click at [249, 188] on span "Hide likes" at bounding box center [253, 188] width 45 height 14
click at [0, 0] on input "Hide likes" at bounding box center [0, 0] width 0 height 0
click at [590, 75] on button "Done" at bounding box center [590, 81] width 41 height 19
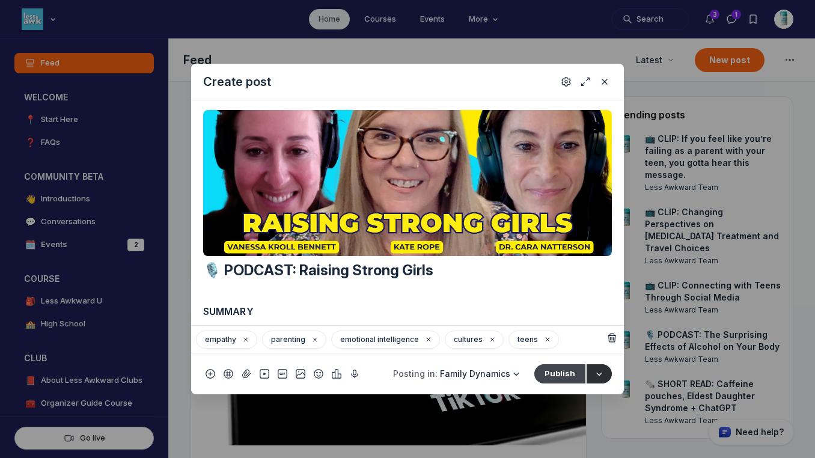
click at [565, 373] on button "Publish" at bounding box center [559, 373] width 51 height 19
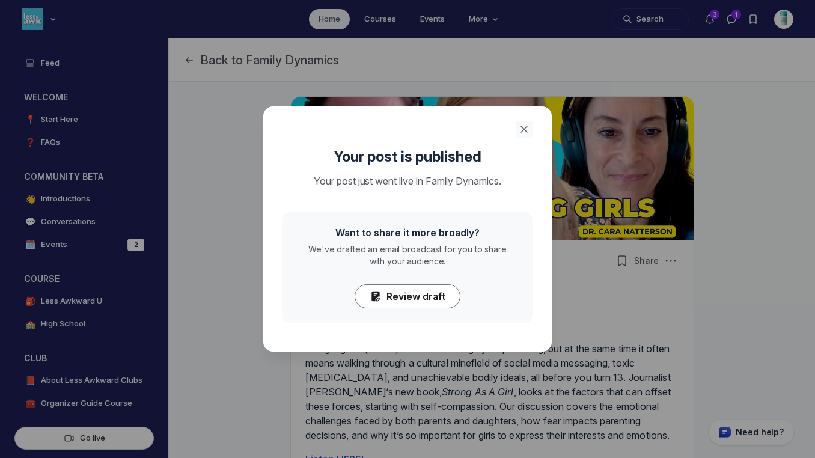
click at [525, 124] on icon "Close" at bounding box center [524, 129] width 12 height 12
